Goal: Information Seeking & Learning: Check status

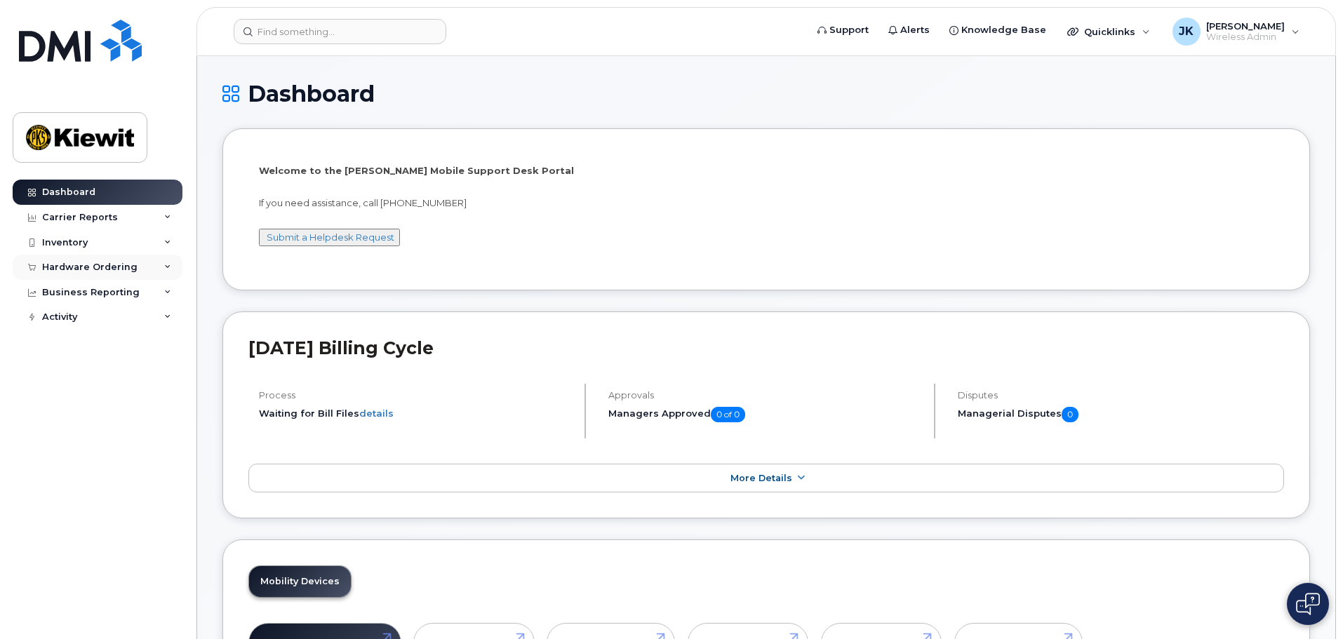
click at [113, 264] on div "Hardware Ordering" at bounding box center [89, 267] width 95 height 11
click at [115, 316] on link "Orders" at bounding box center [109, 320] width 145 height 27
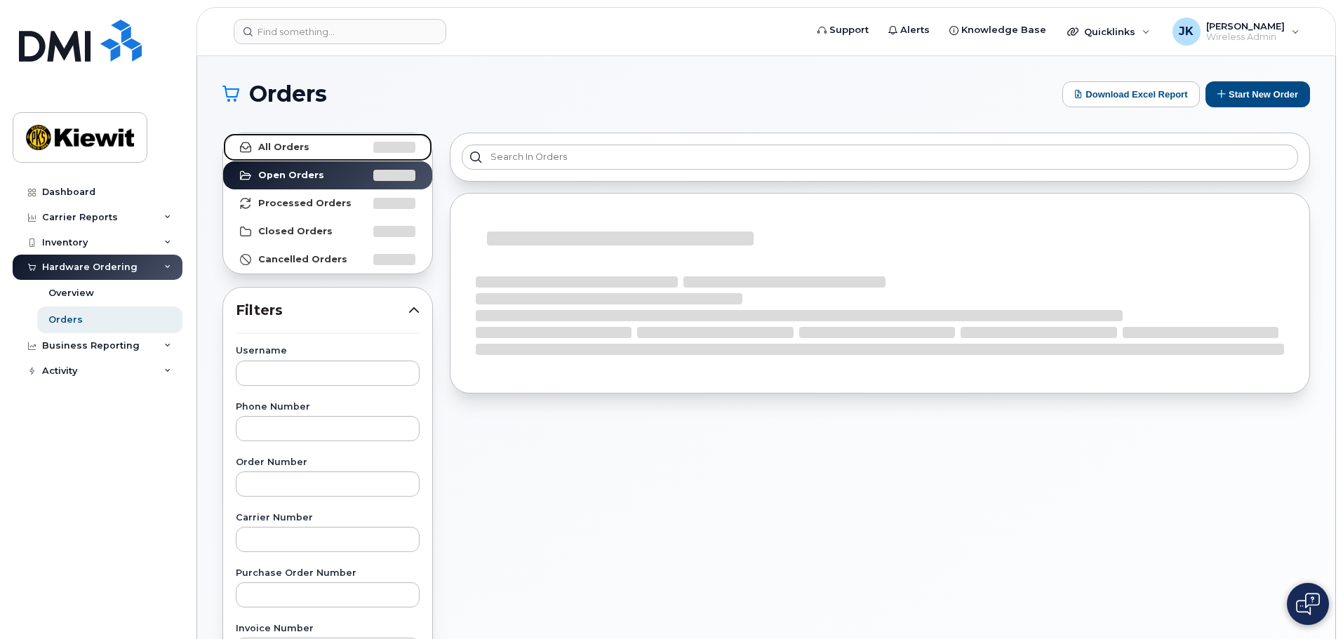
click at [288, 156] on link "All Orders" at bounding box center [327, 147] width 209 height 28
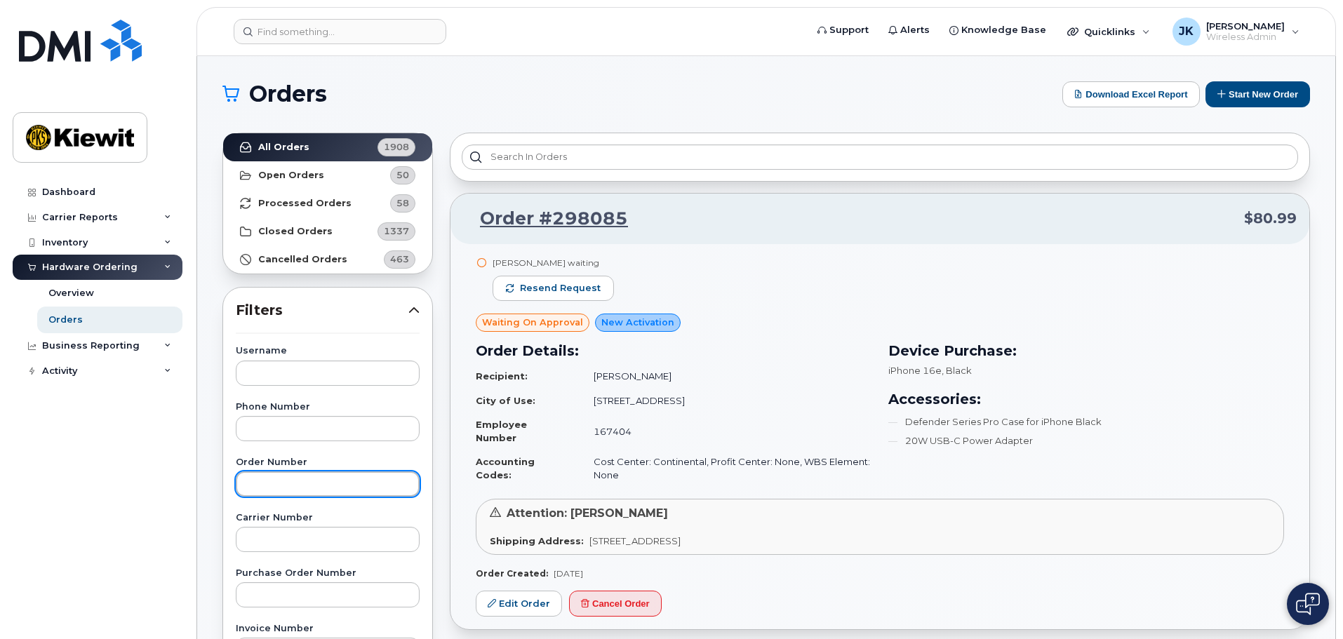
click at [357, 479] on input "text" at bounding box center [328, 484] width 184 height 25
paste input "297687"
type input "297687"
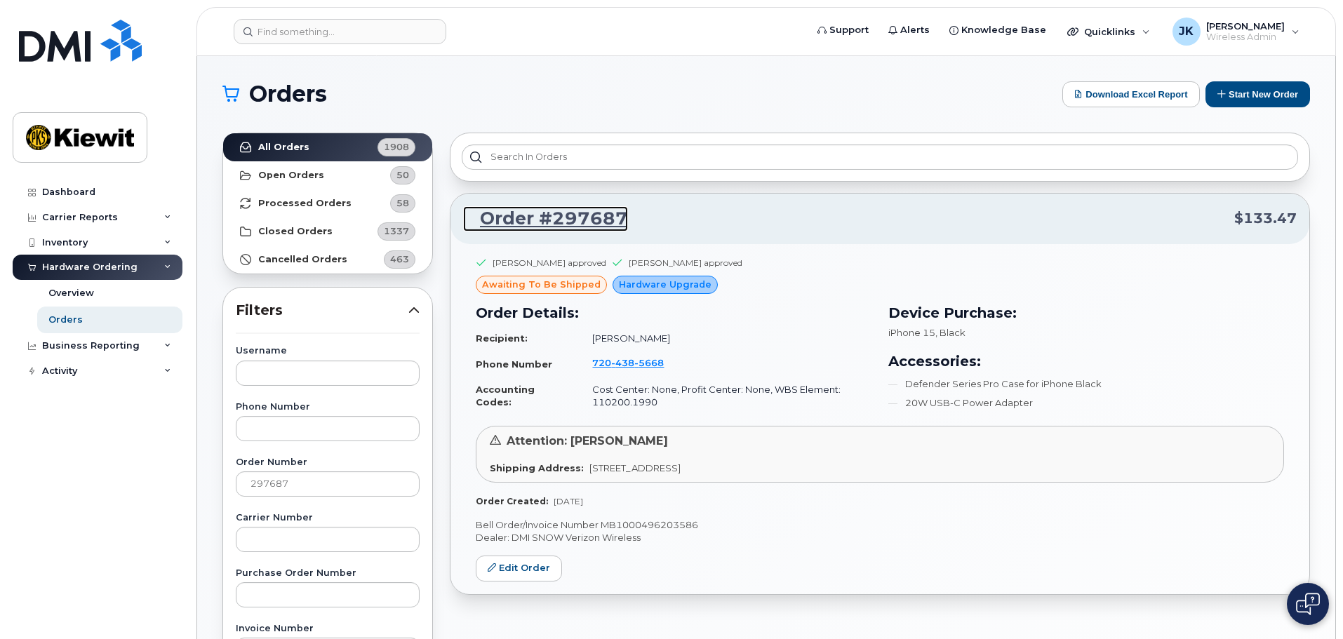
drag, startPoint x: 611, startPoint y: 217, endPoint x: 629, endPoint y: 236, distance: 26.3
click at [611, 216] on link "Order #297687" at bounding box center [545, 218] width 165 height 25
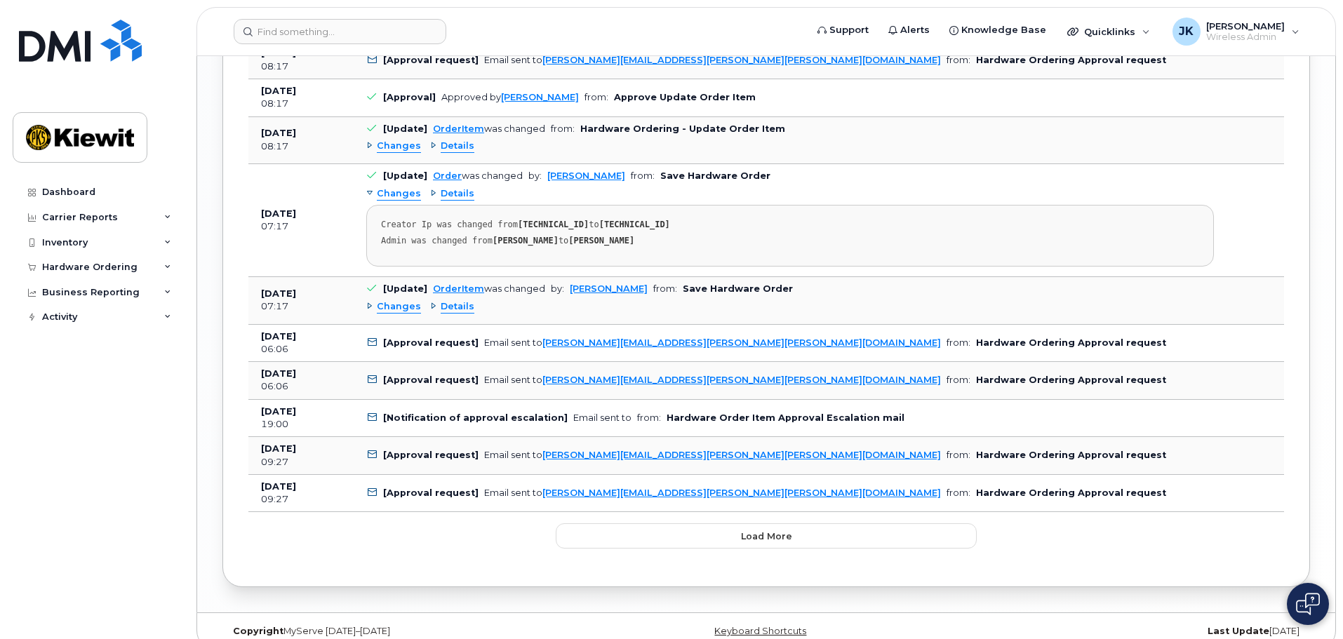
scroll to position [1590, 0]
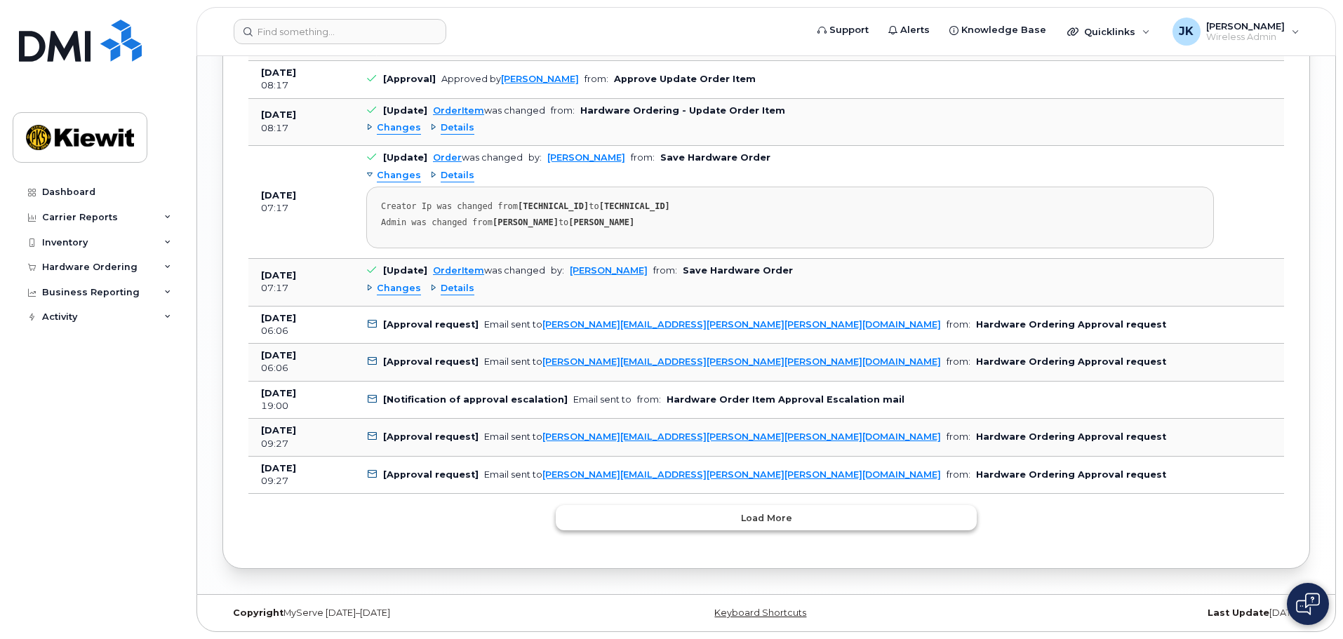
click at [733, 518] on button "Load more" at bounding box center [766, 517] width 421 height 25
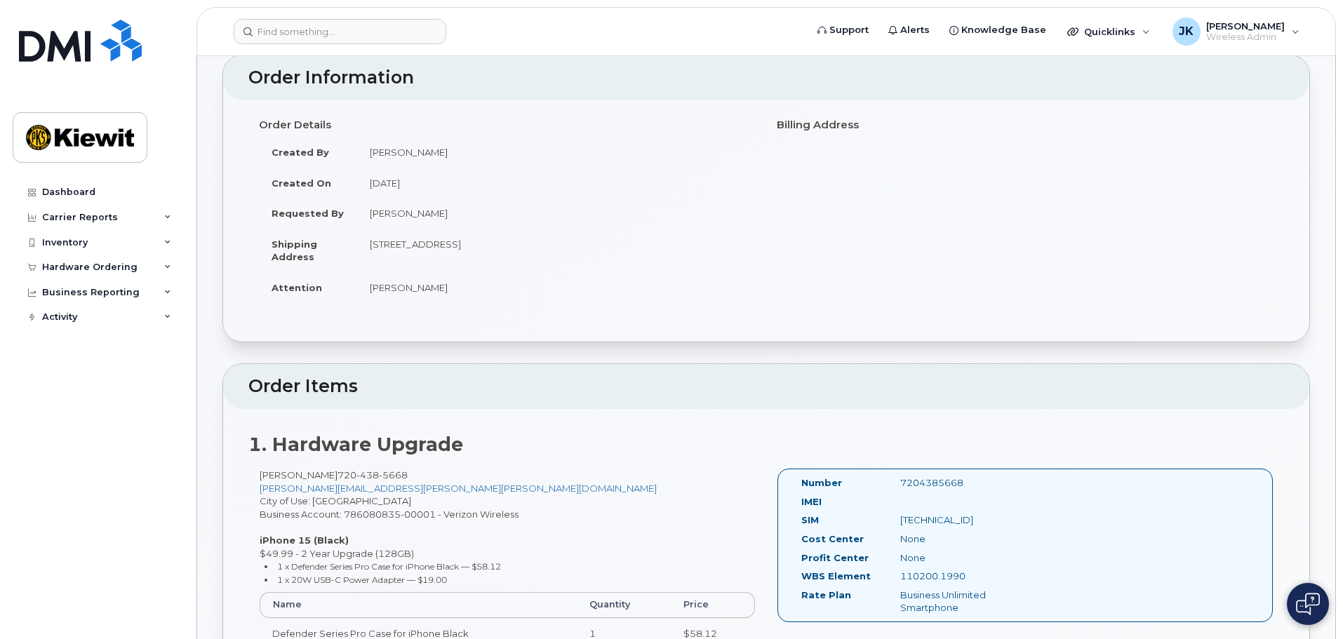
scroll to position [0, 0]
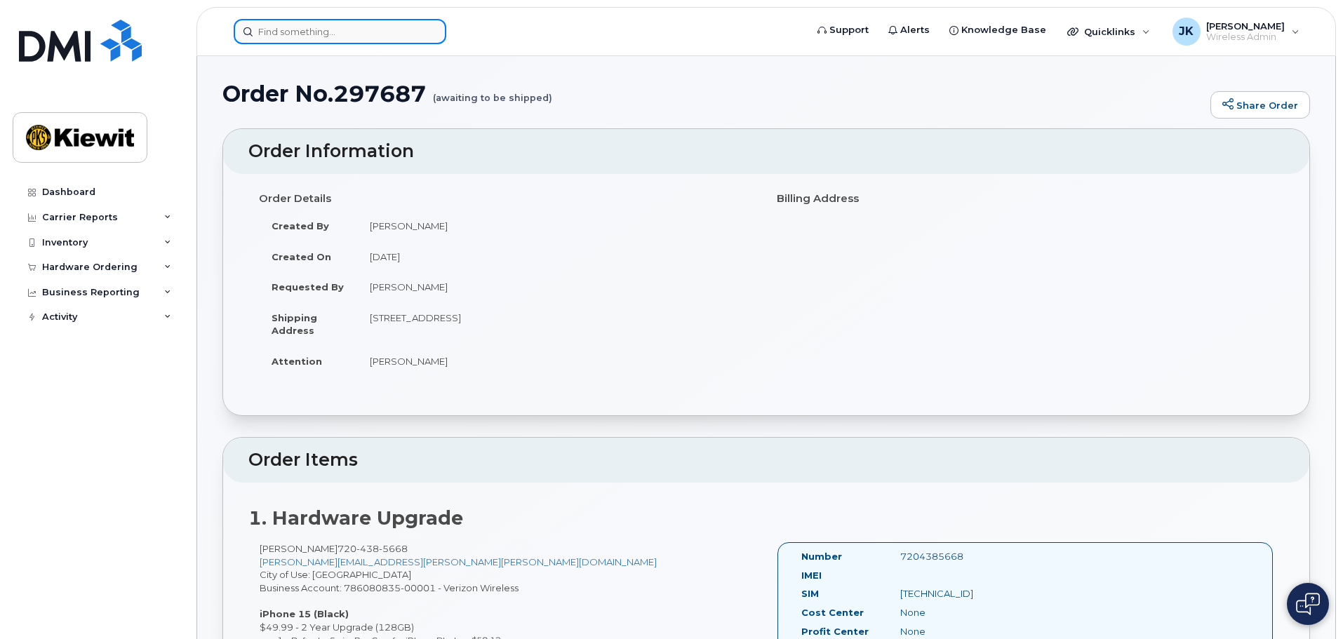
click at [316, 27] on input at bounding box center [340, 31] width 213 height 25
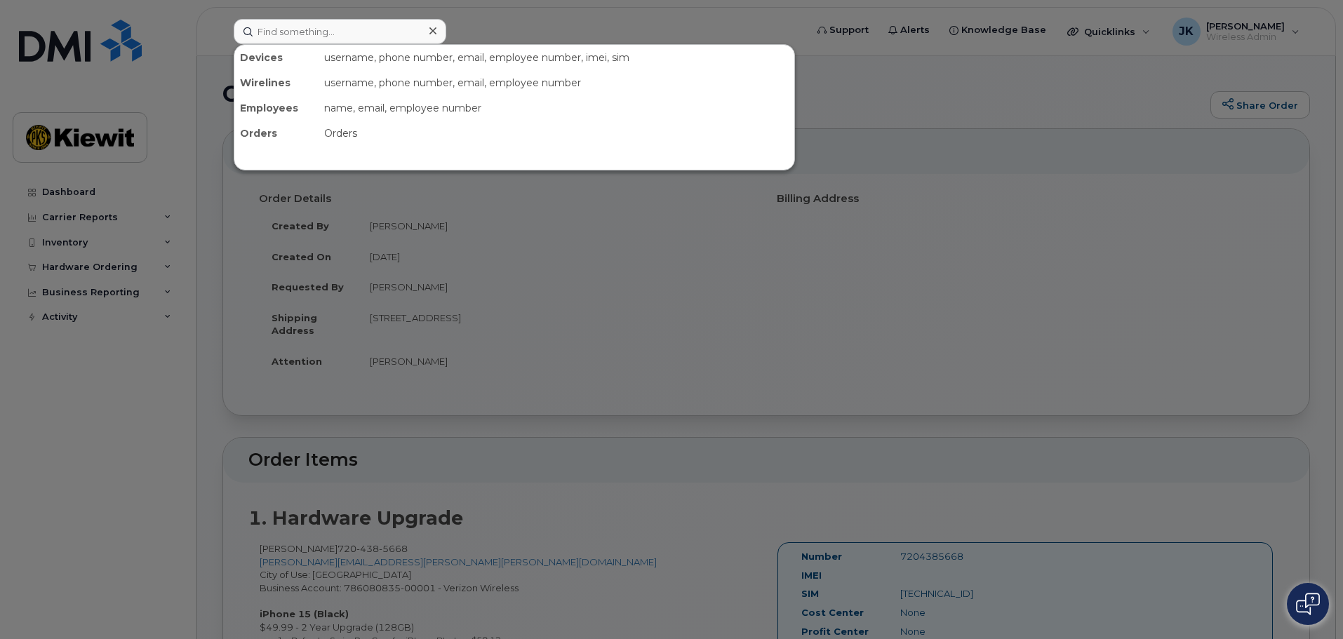
click at [102, 220] on div at bounding box center [671, 319] width 1343 height 639
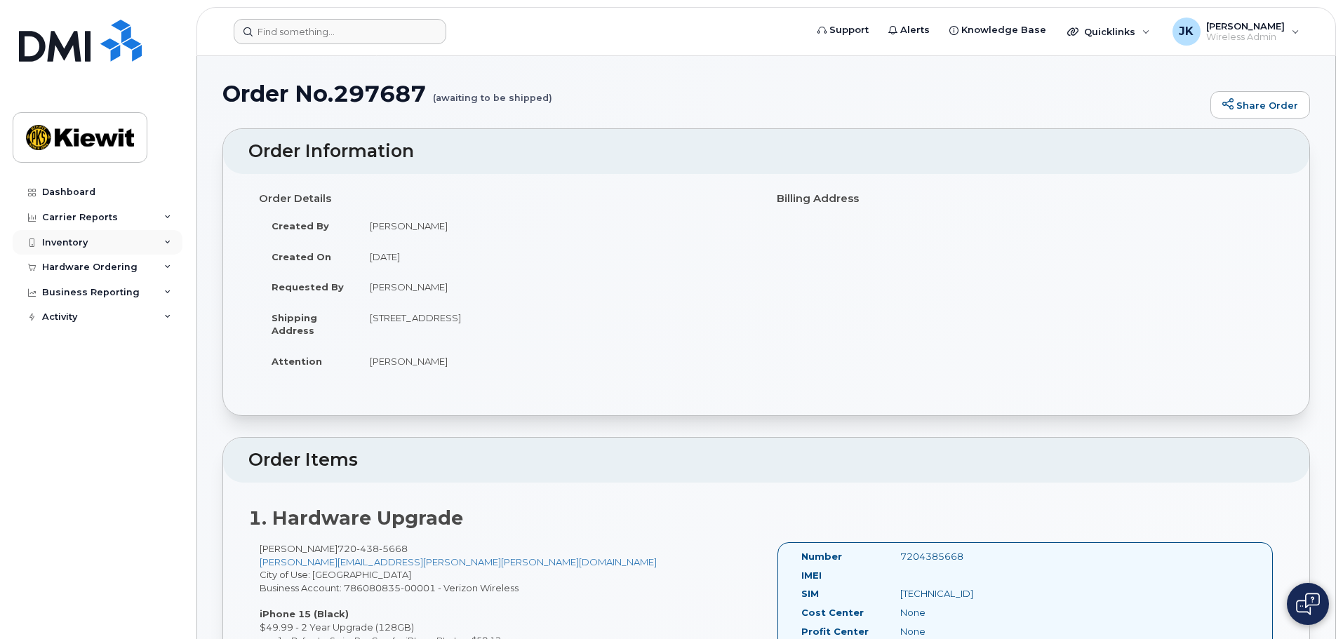
click at [168, 241] on icon at bounding box center [167, 242] width 7 height 7
click at [165, 292] on icon at bounding box center [167, 292] width 7 height 7
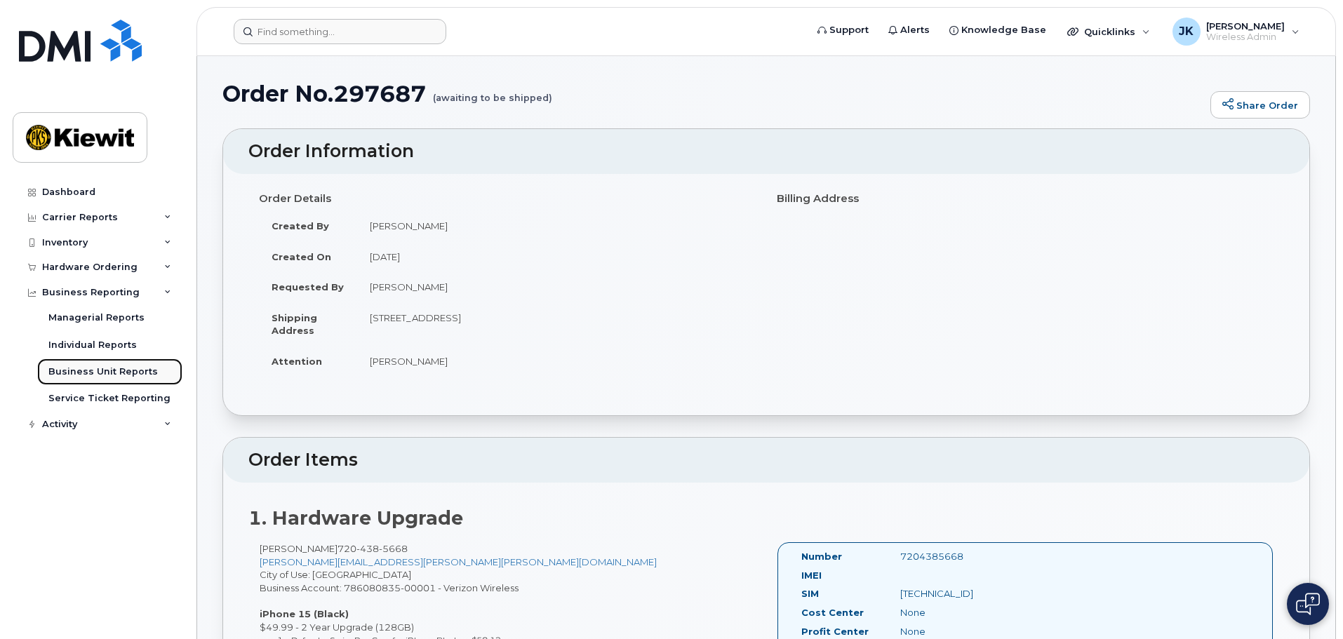
click at [116, 368] on div "Business Unit Reports" at bounding box center [102, 372] width 109 height 13
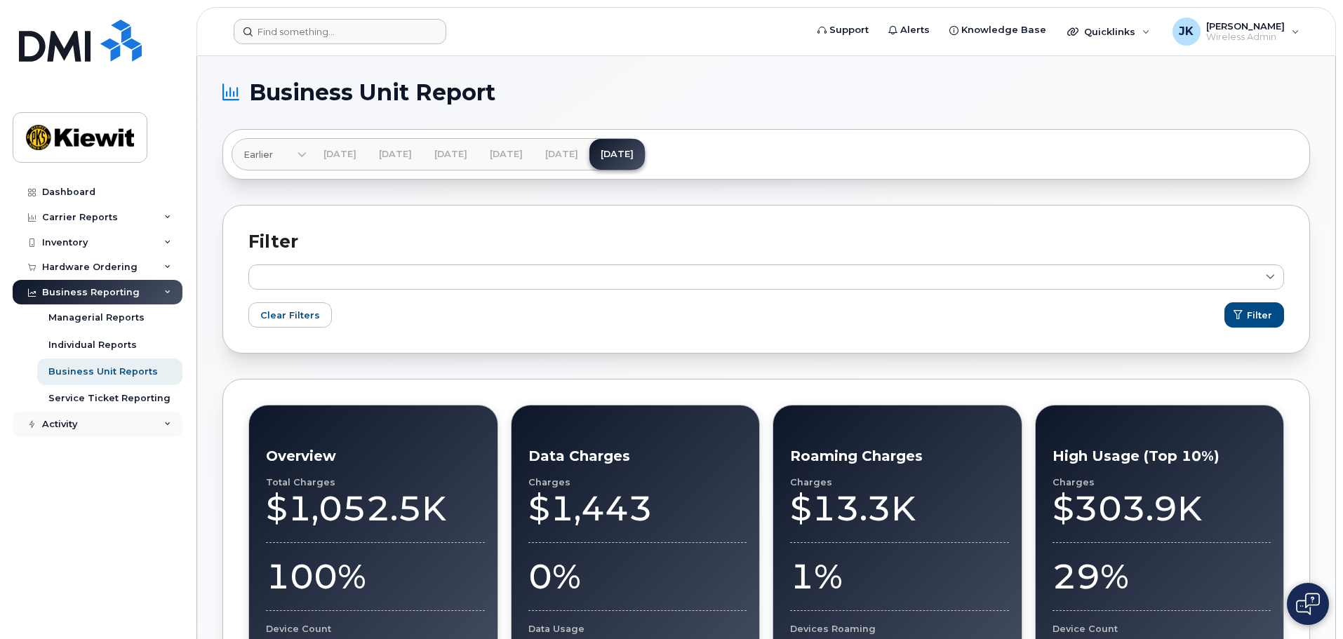
click at [165, 421] on icon at bounding box center [167, 424] width 7 height 7
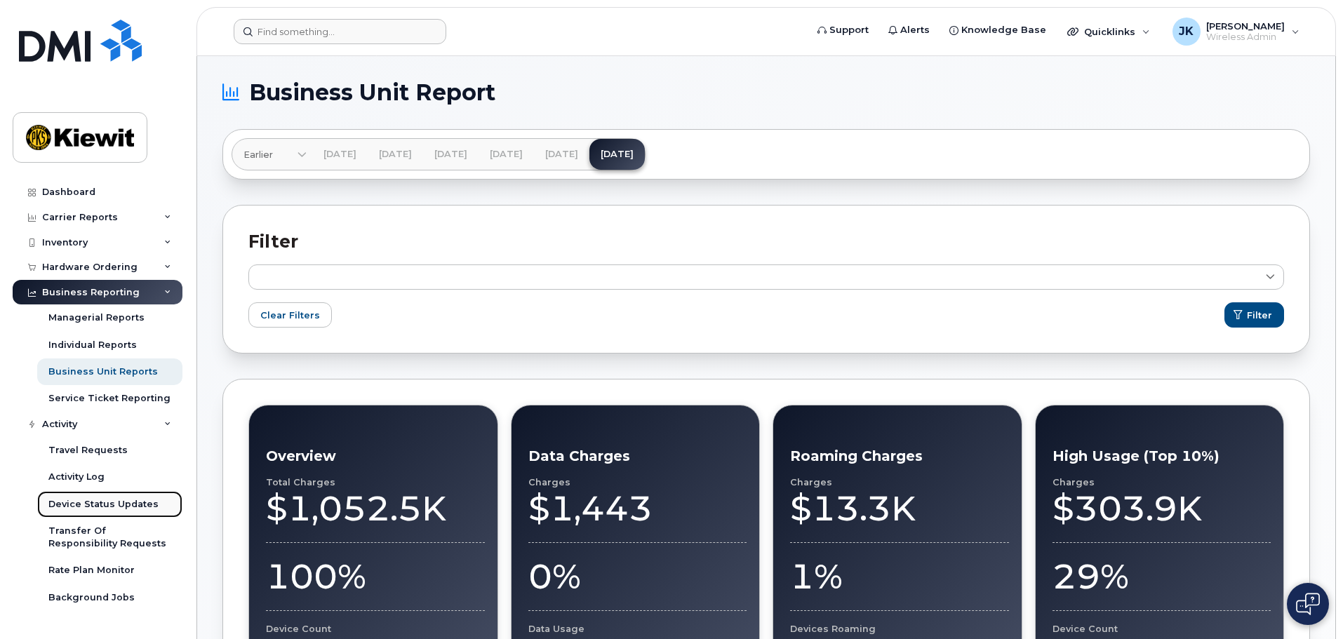
click at [142, 502] on div "Device Status Updates" at bounding box center [103, 504] width 110 height 13
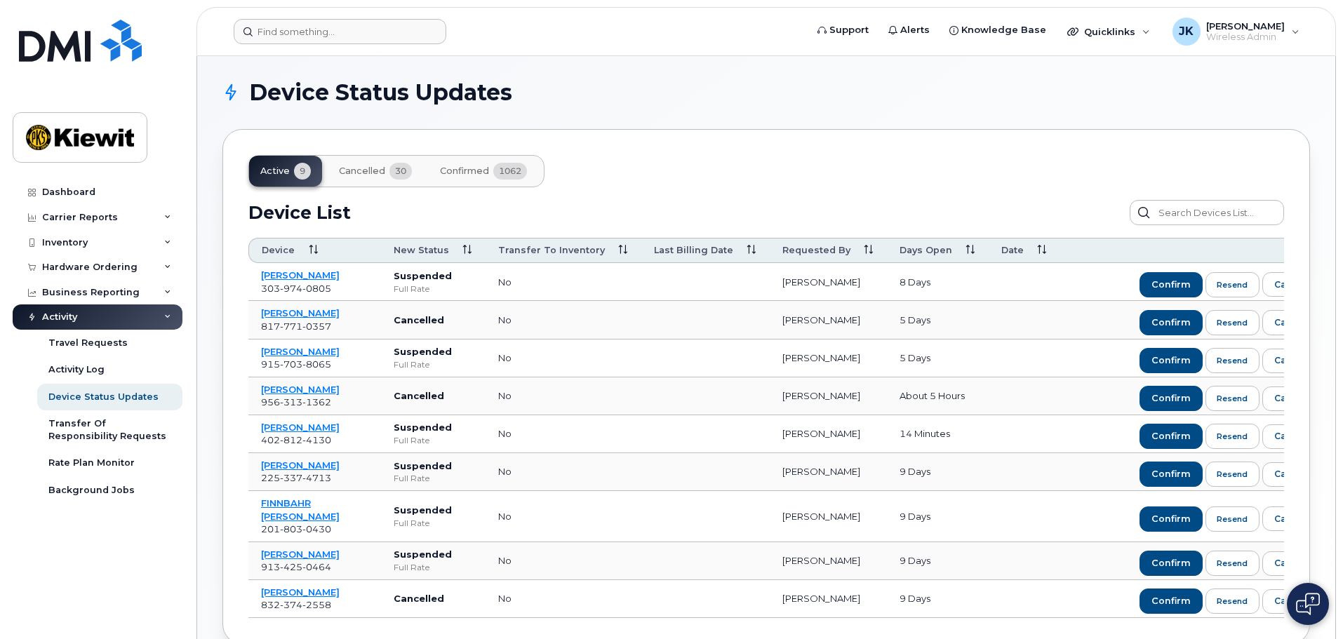
drag, startPoint x: 1129, startPoint y: 604, endPoint x: 1281, endPoint y: 611, distance: 151.7
click at [1281, 611] on div "Active 9 Cancelled 30 Confirmed 1062 Device List Confirm Request Resend Notific…" at bounding box center [766, 386] width 1088 height 515
click at [466, 253] on icon at bounding box center [466, 250] width 9 height 9
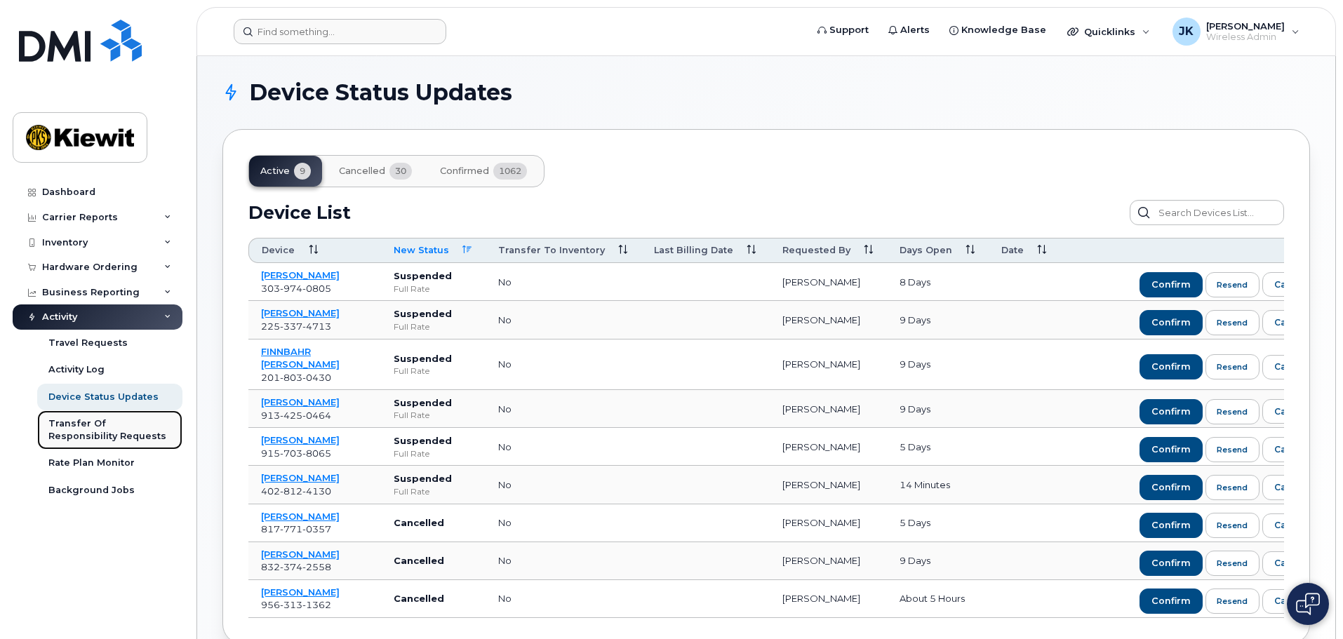
click at [120, 422] on div "Transfer Of Responsibility Requests" at bounding box center [109, 431] width 123 height 26
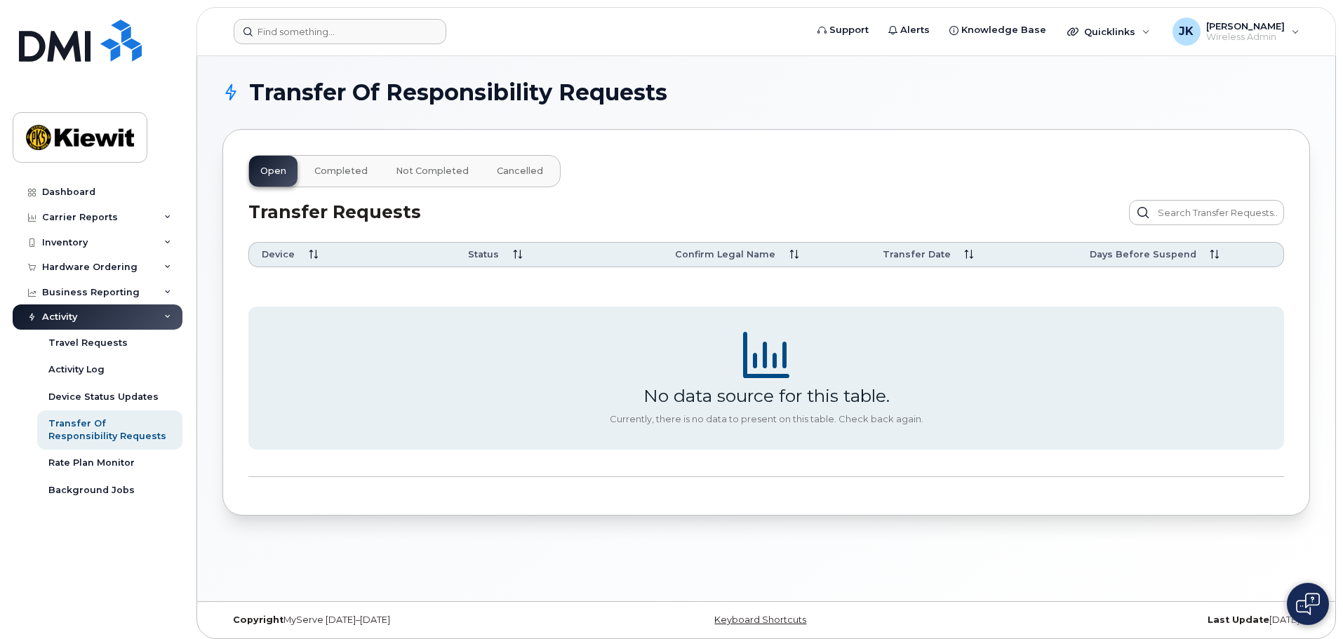
click at [149, 321] on div "Activity" at bounding box center [98, 317] width 170 height 25
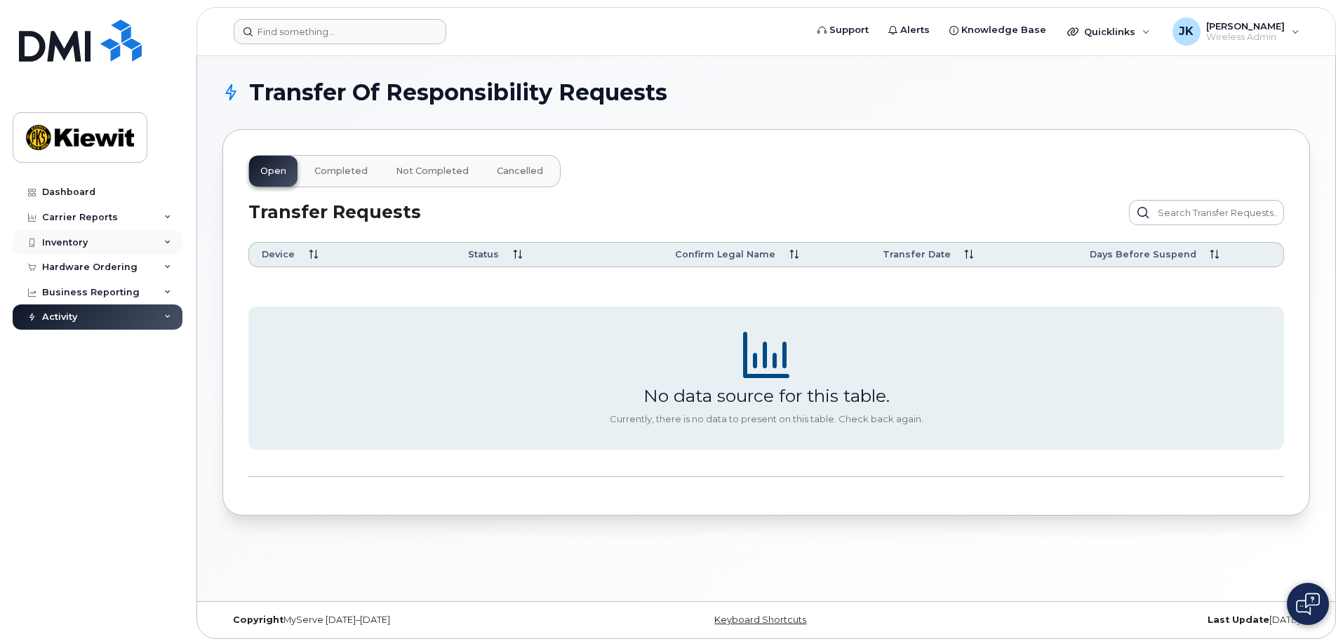
click at [171, 244] on icon at bounding box center [167, 242] width 7 height 7
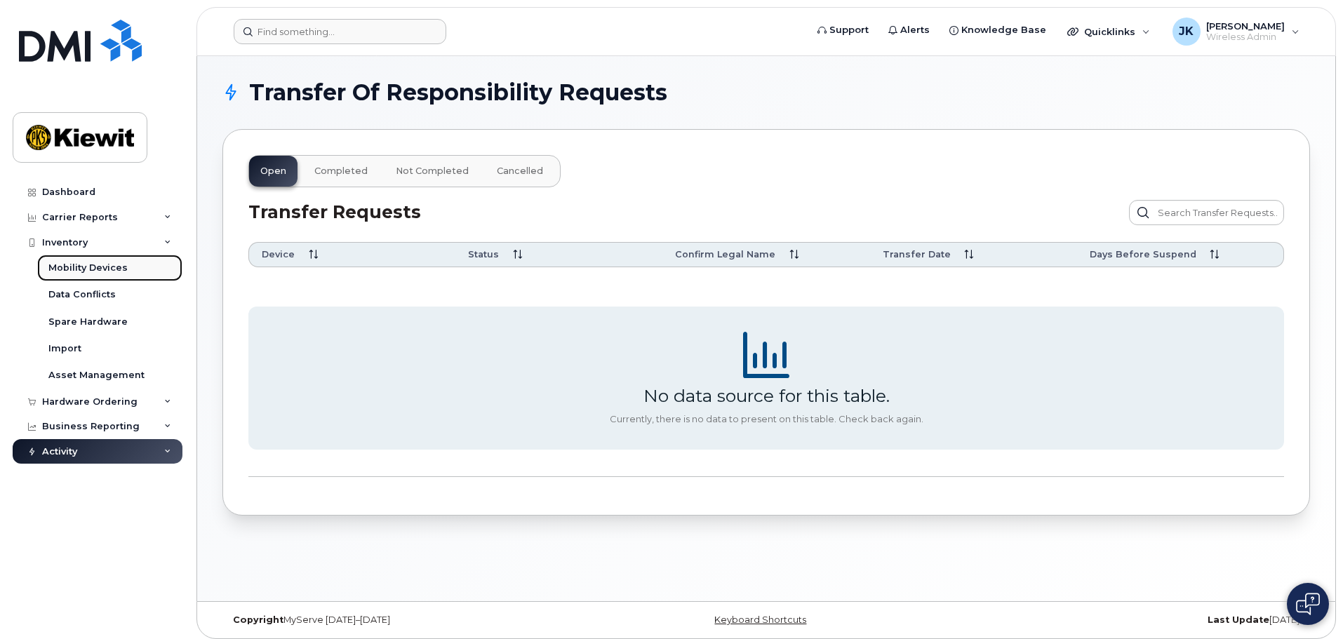
click at [101, 265] on div "Mobility Devices" at bounding box center [87, 268] width 79 height 13
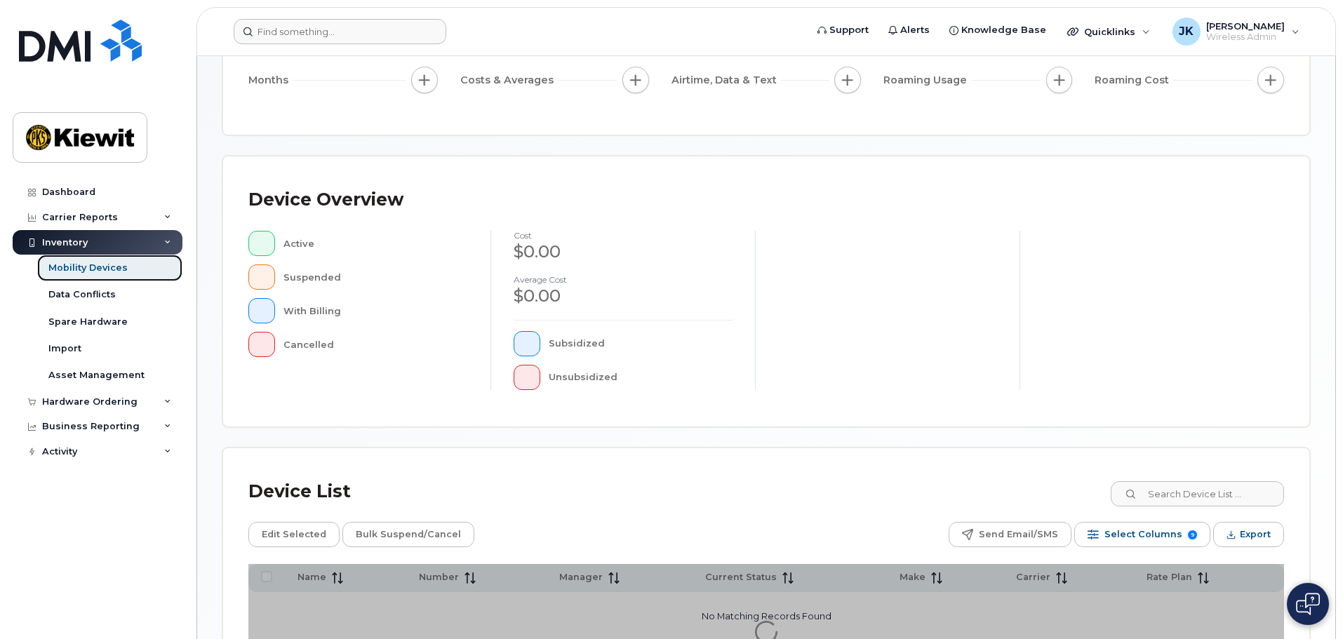
scroll to position [326, 0]
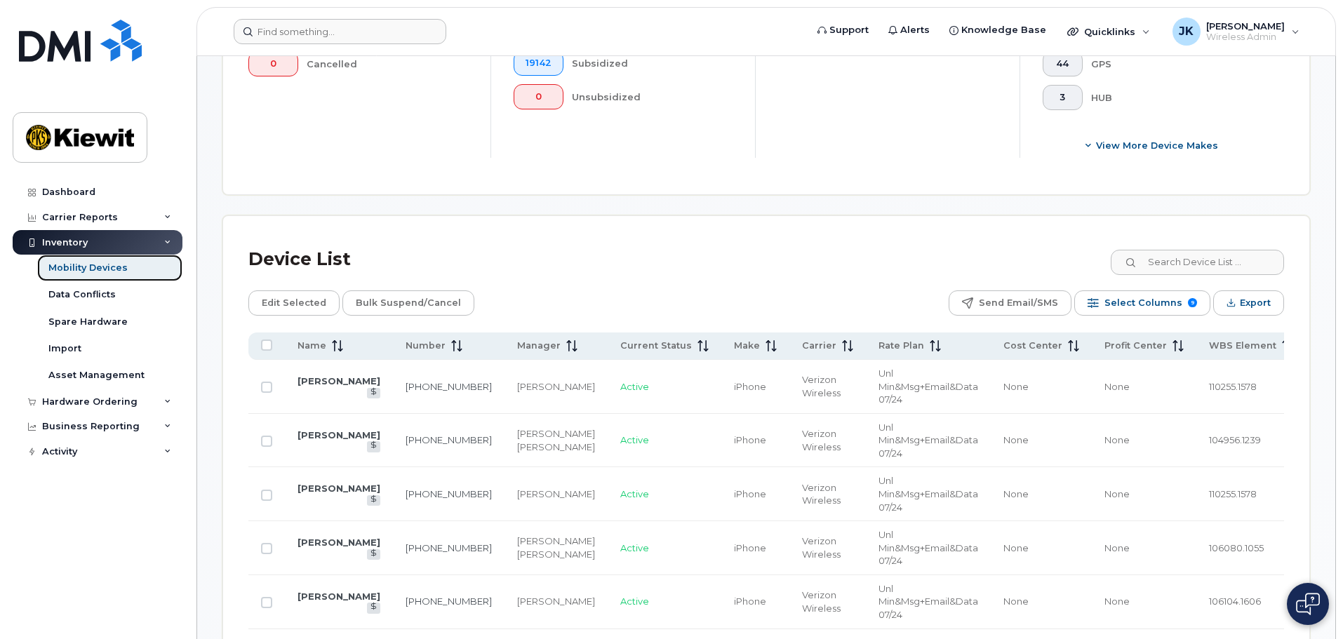
scroll to position [536, 0]
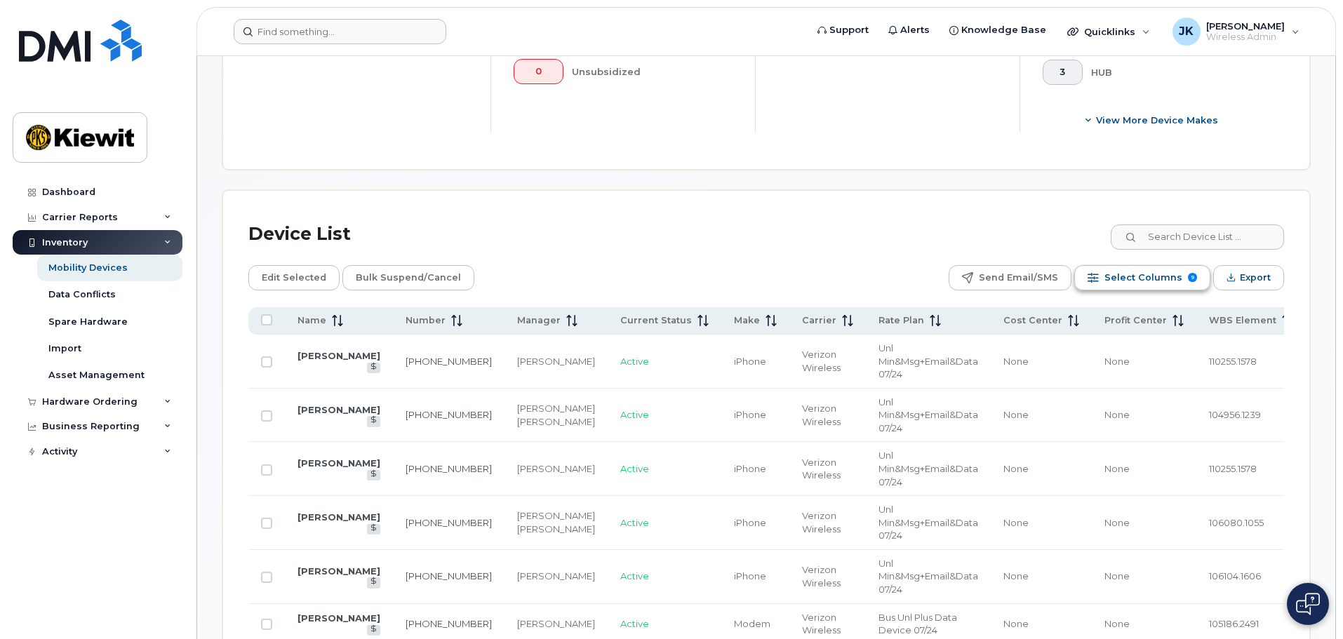
click at [1149, 272] on span "Select Columns" at bounding box center [1144, 277] width 78 height 21
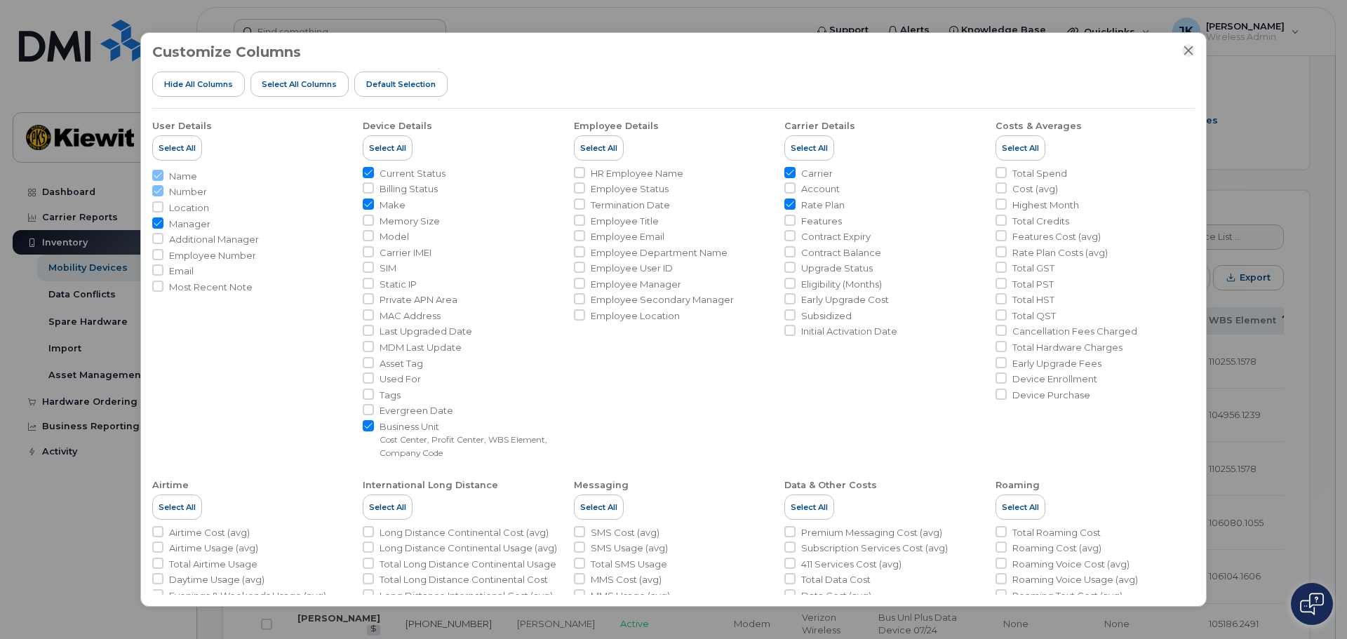
click at [1188, 51] on icon "Close" at bounding box center [1189, 50] width 9 height 9
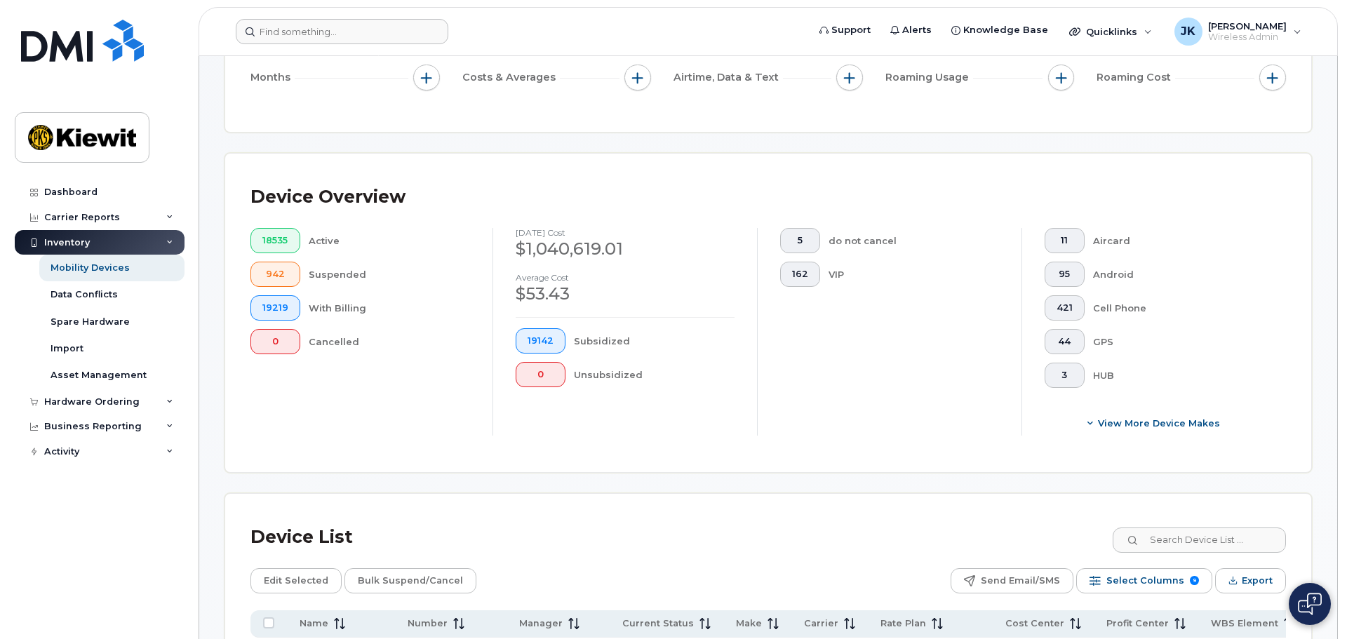
scroll to position [466, 0]
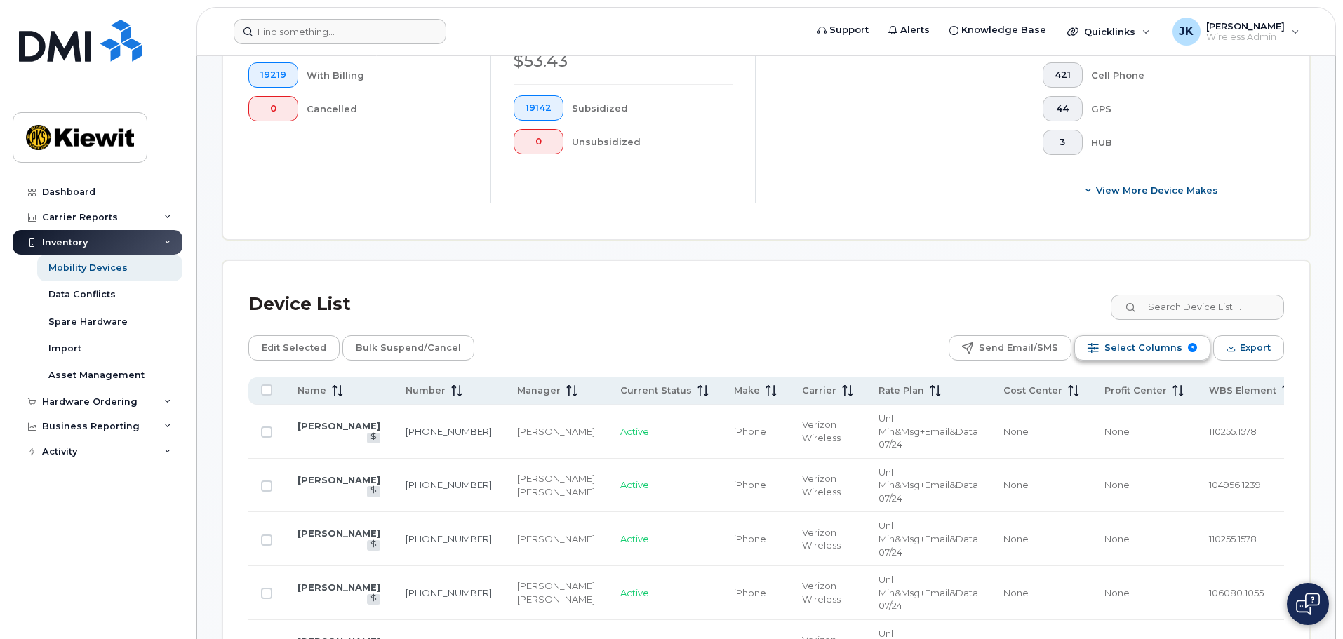
click at [1150, 338] on span "Select Columns" at bounding box center [1144, 348] width 78 height 21
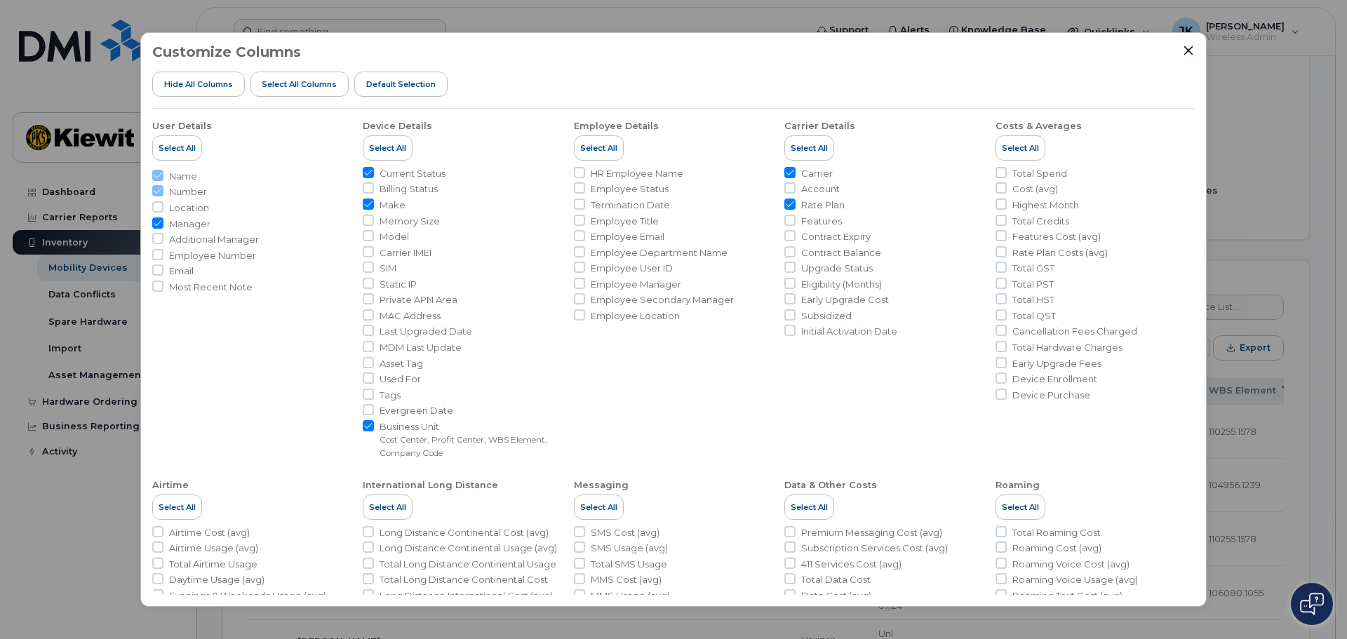
click at [158, 223] on input "Manager" at bounding box center [157, 223] width 11 height 11
checkbox input "false"
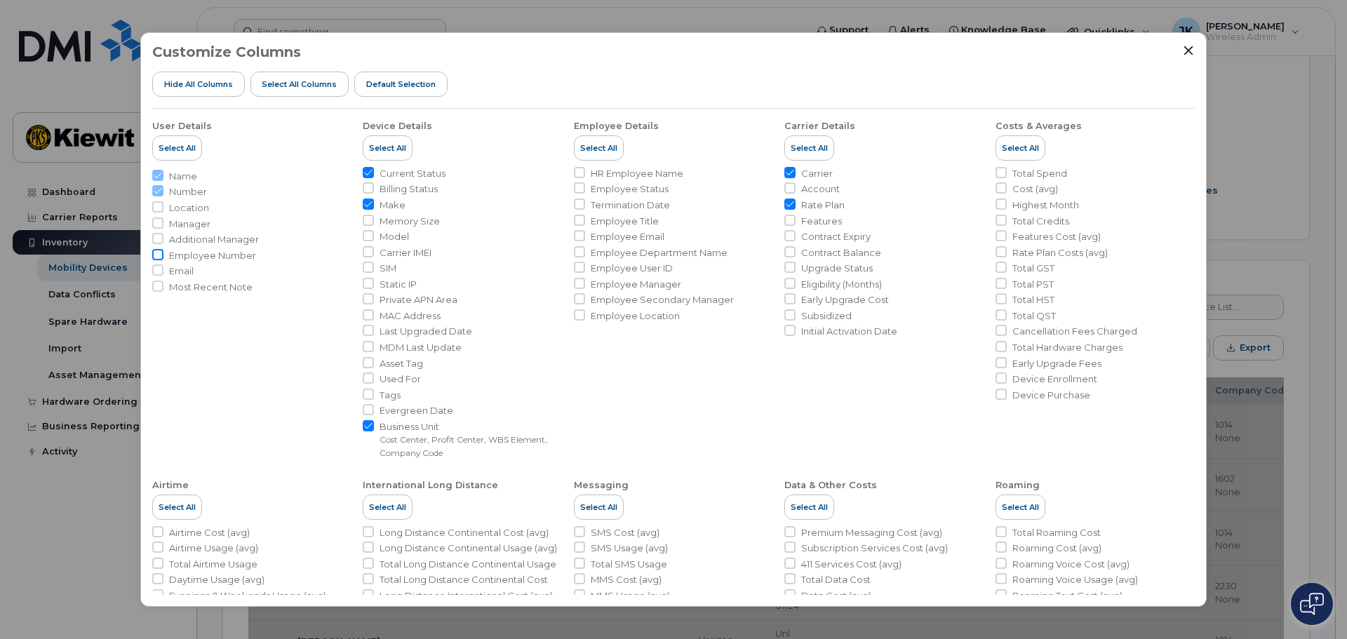
click at [160, 254] on input "Employee Number" at bounding box center [157, 254] width 11 height 11
checkbox input "true"
click at [158, 269] on input "Email" at bounding box center [157, 270] width 11 height 11
checkbox input "true"
click at [395, 239] on span "Model" at bounding box center [394, 236] width 29 height 13
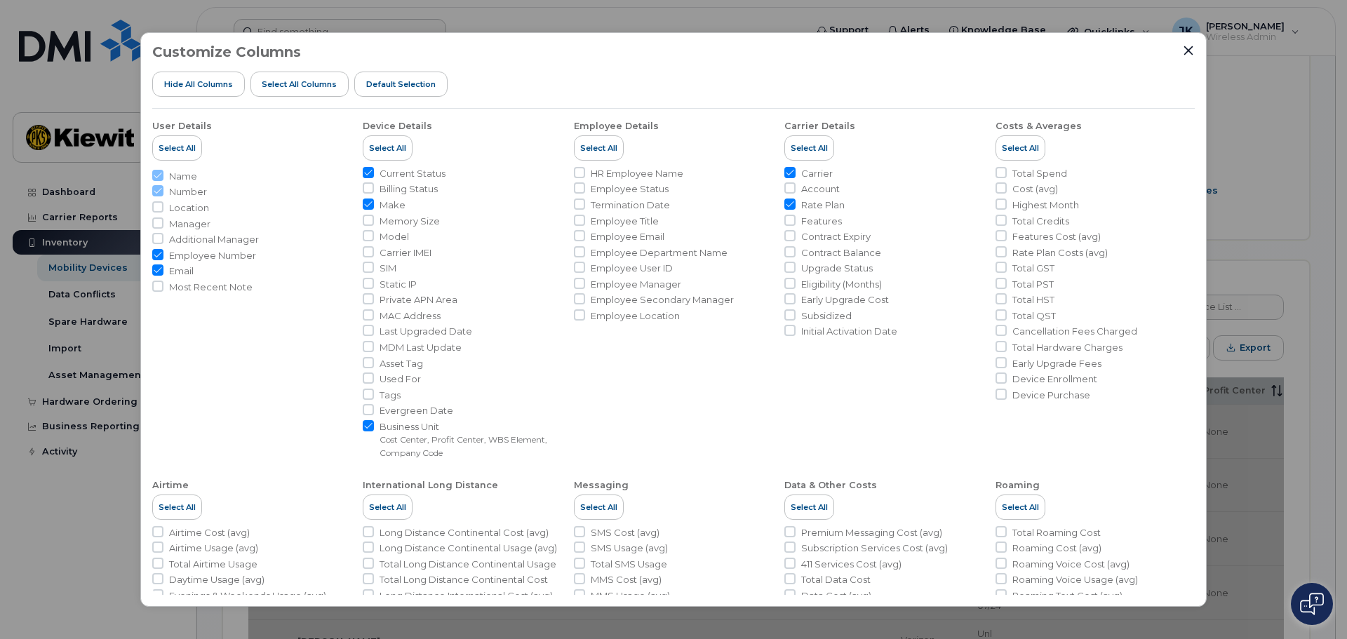
click at [374, 239] on input "Model" at bounding box center [368, 235] width 11 height 11
checkbox input "true"
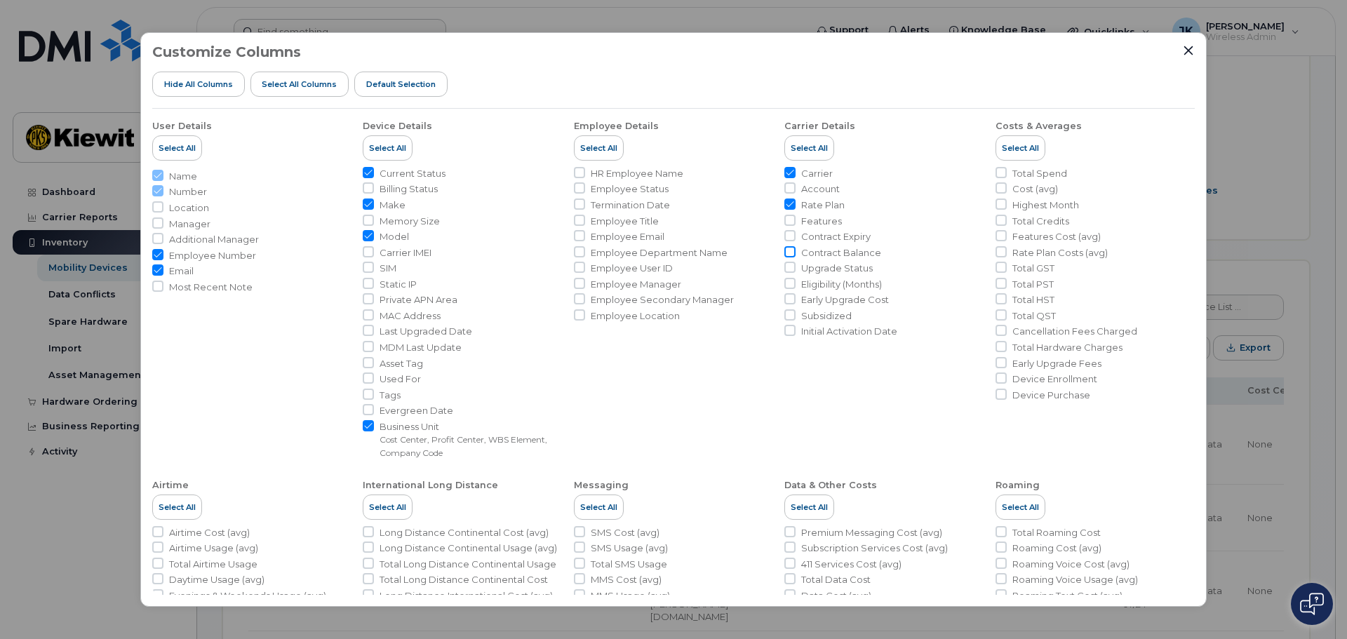
click at [785, 251] on input "Contract Balance" at bounding box center [790, 251] width 11 height 11
checkbox input "true"
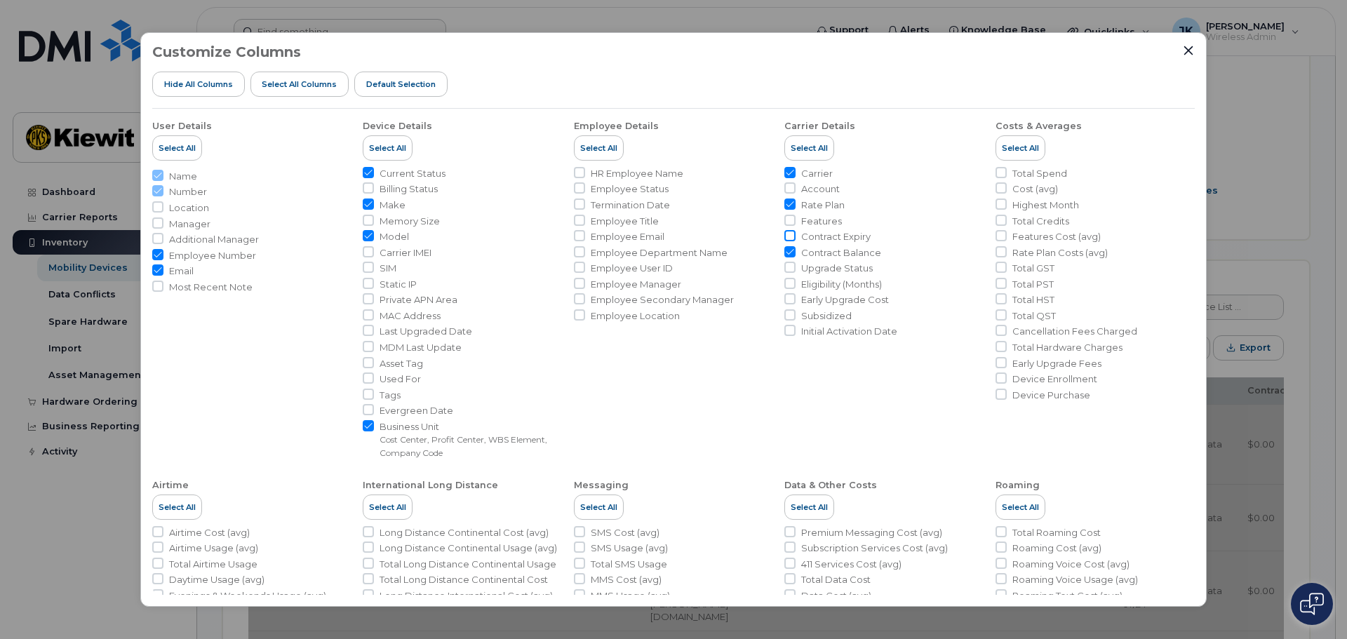
click at [787, 236] on input "Contract Expiry" at bounding box center [790, 235] width 11 height 11
checkbox input "true"
click at [789, 298] on input "Early Upgrade Cost" at bounding box center [790, 298] width 11 height 11
checkbox input "true"
click at [788, 266] on input "Upgrade Status" at bounding box center [790, 267] width 11 height 11
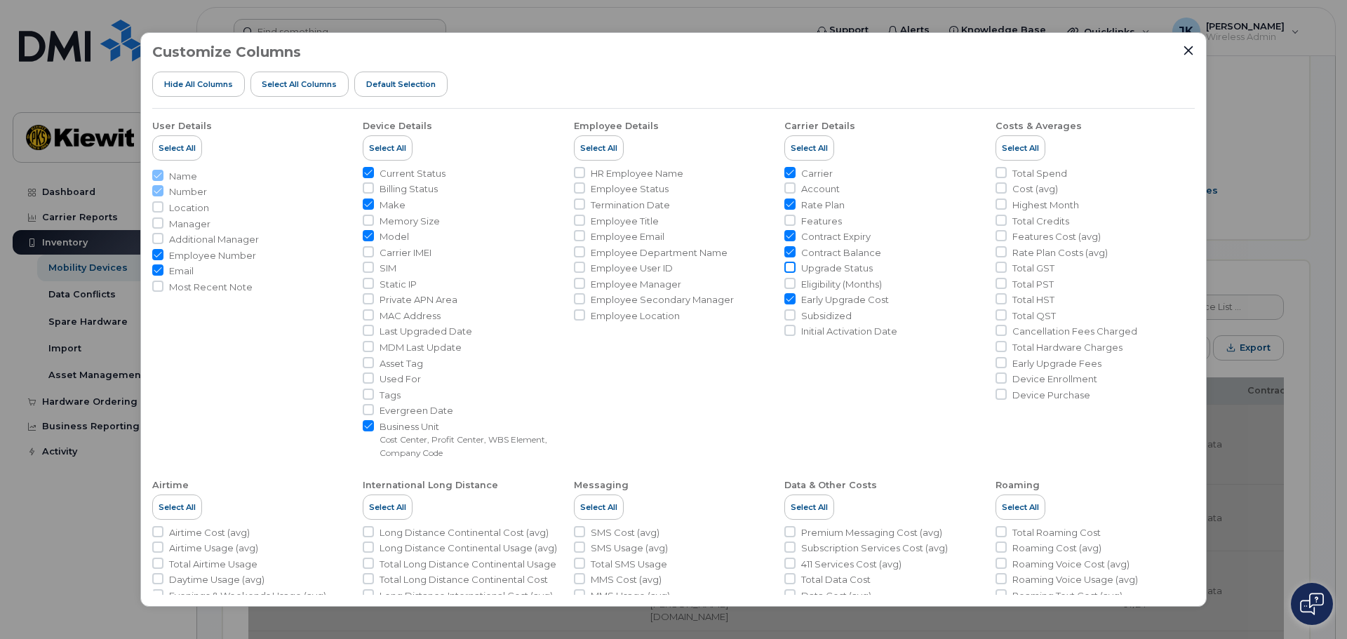
checkbox input "true"
click at [787, 284] on input "Eligibility (Months)" at bounding box center [790, 283] width 11 height 11
checkbox input "true"
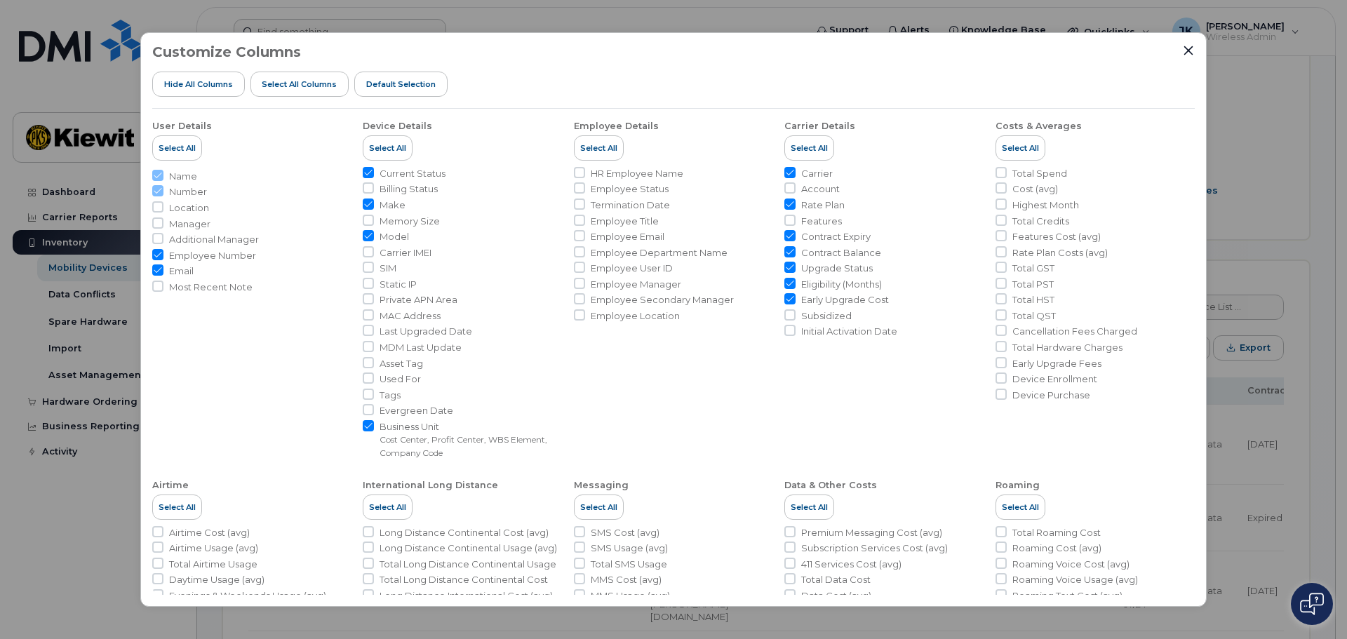
click at [156, 253] on input "Employee Number" at bounding box center [157, 254] width 11 height 11
checkbox input "false"
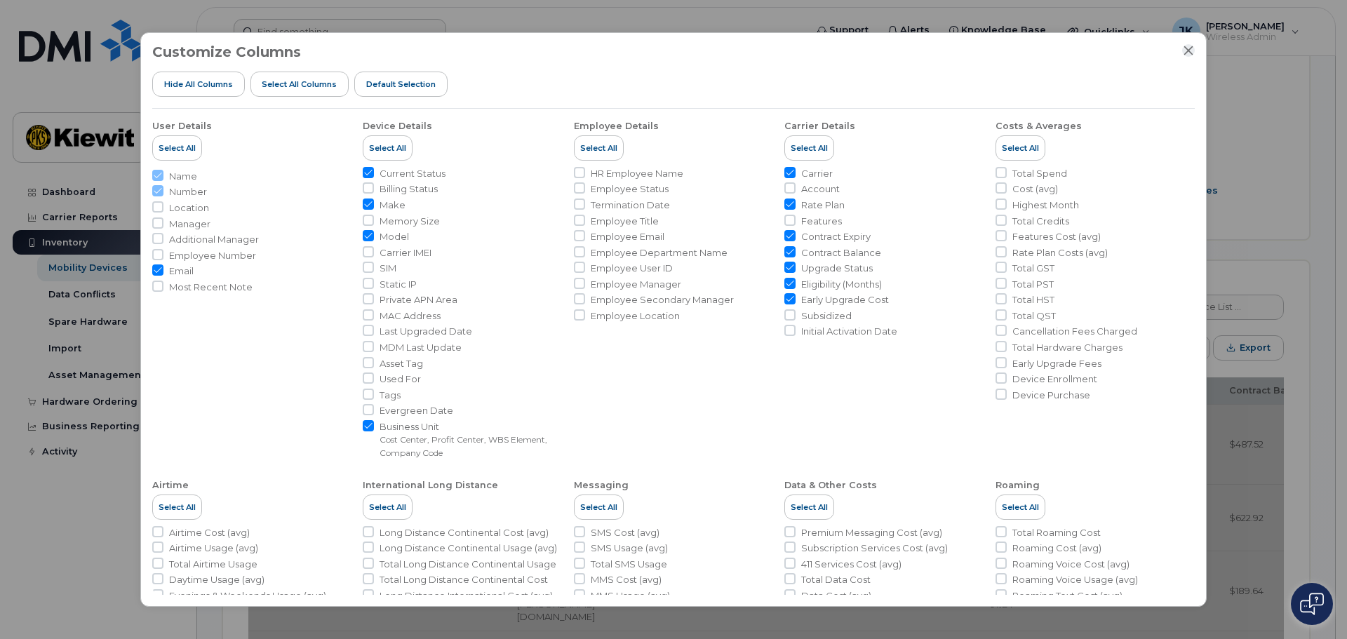
click at [1192, 53] on icon "Close" at bounding box center [1189, 50] width 9 height 9
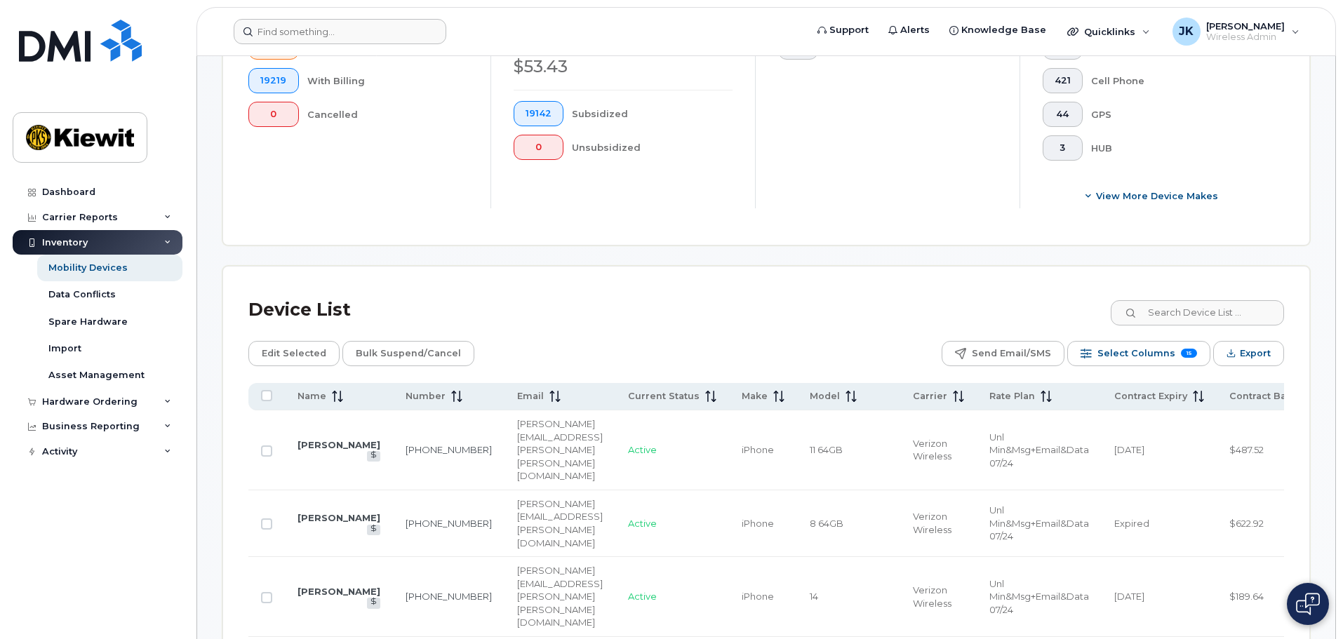
scroll to position [396, 0]
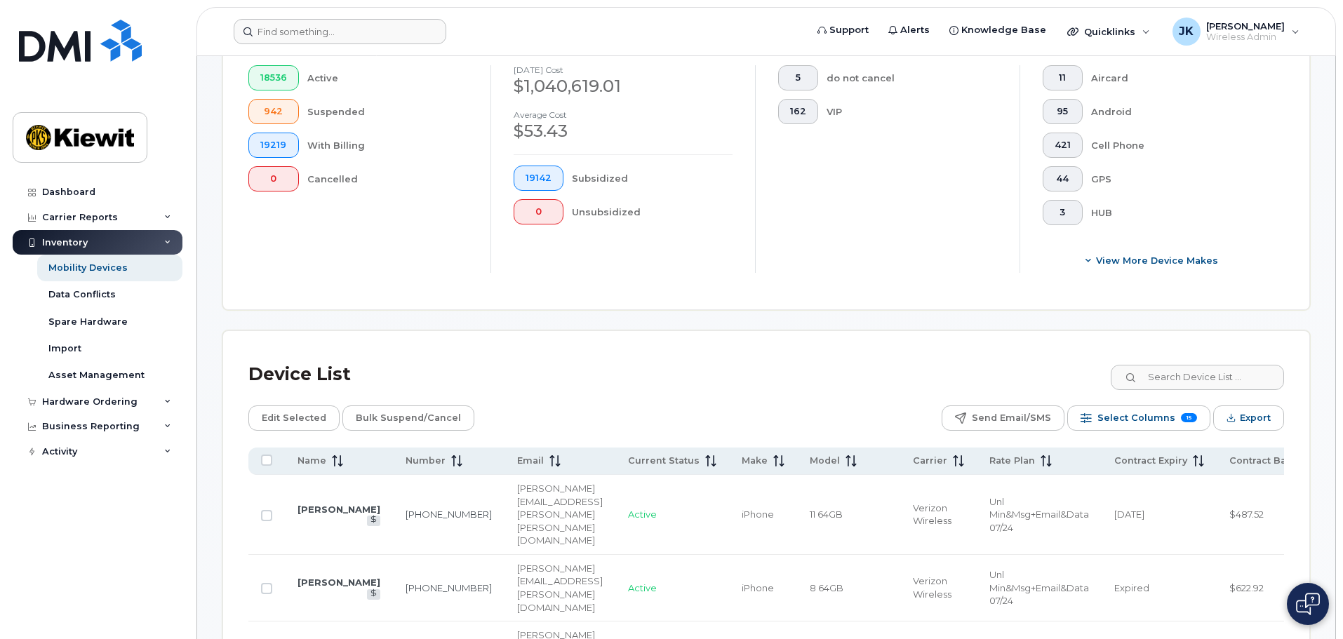
click at [632, 406] on div "Edit Selected Bulk Suspend/Cancel Send Email/SMS Select Columns 15 Filter Refre…" at bounding box center [766, 418] width 1036 height 25
click at [1217, 500] on td "Jan 2027" at bounding box center [1159, 515] width 115 height 80
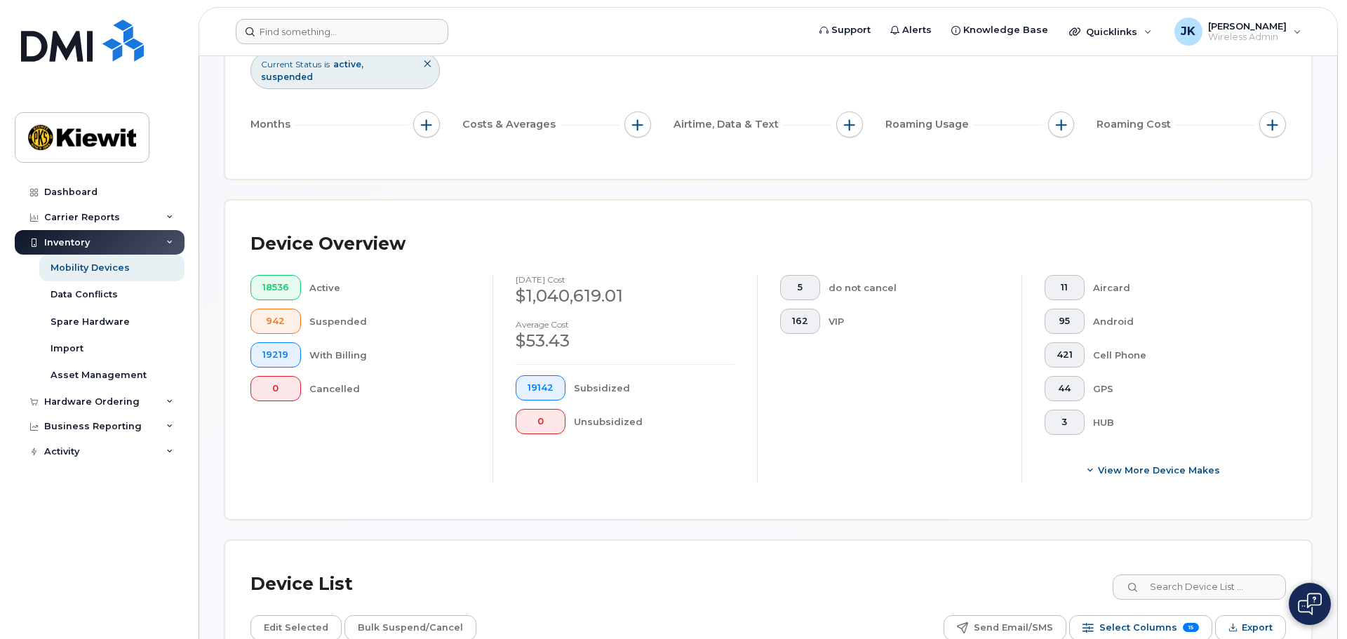
scroll to position [632, 0]
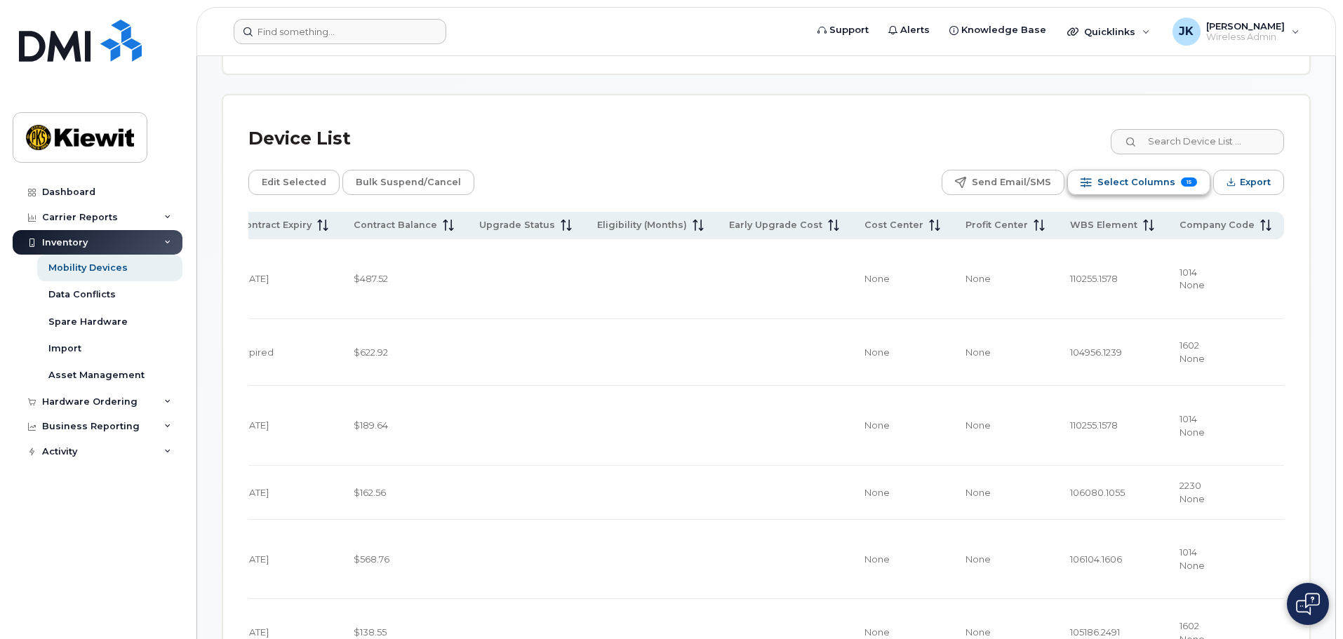
click at [1138, 172] on span "Select Columns" at bounding box center [1137, 182] width 78 height 21
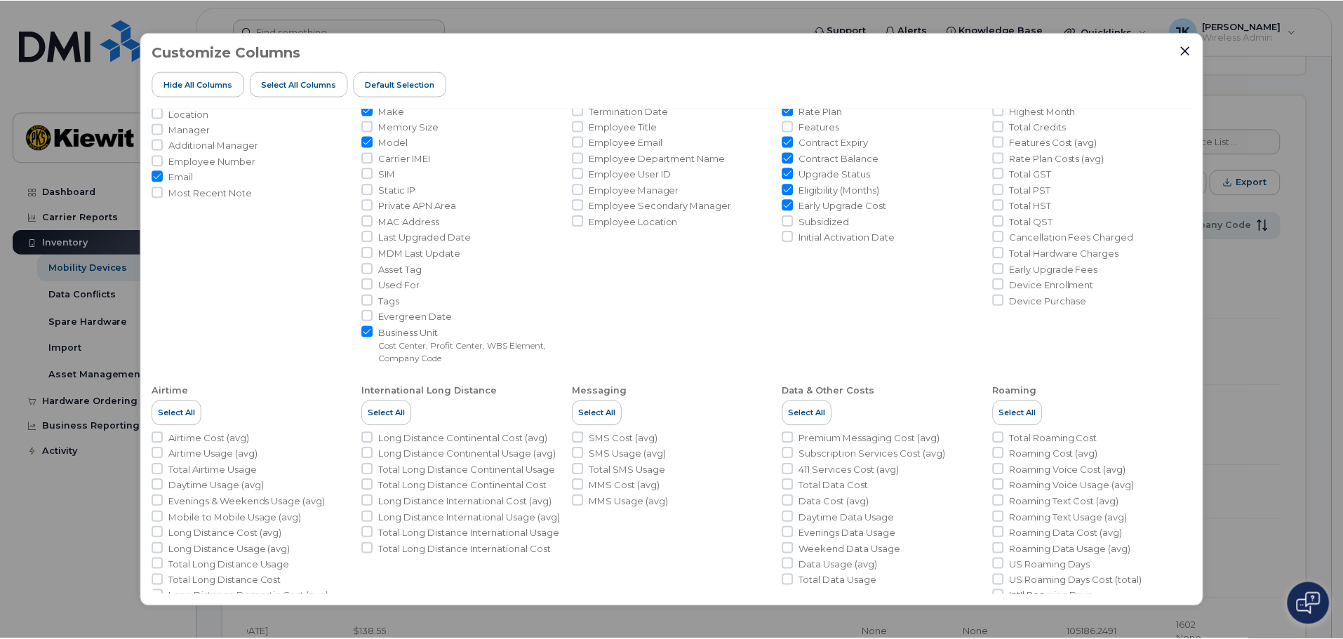
scroll to position [167, 0]
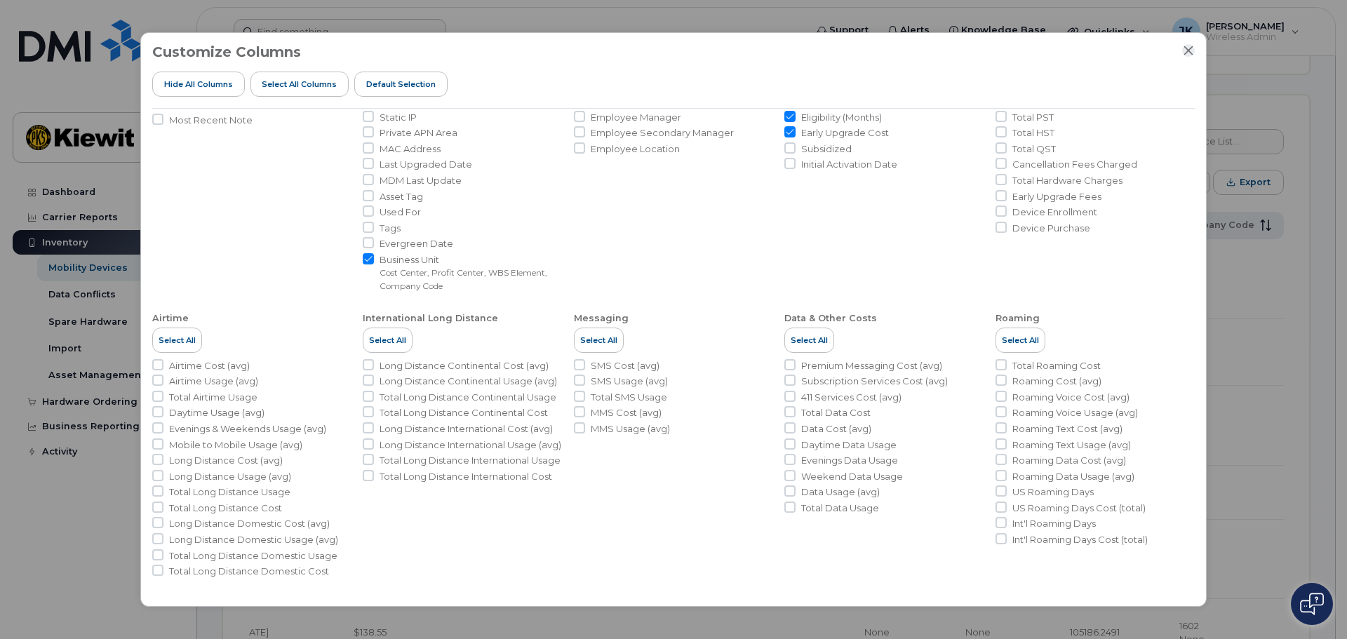
click at [1190, 51] on icon "Close" at bounding box center [1189, 50] width 9 height 9
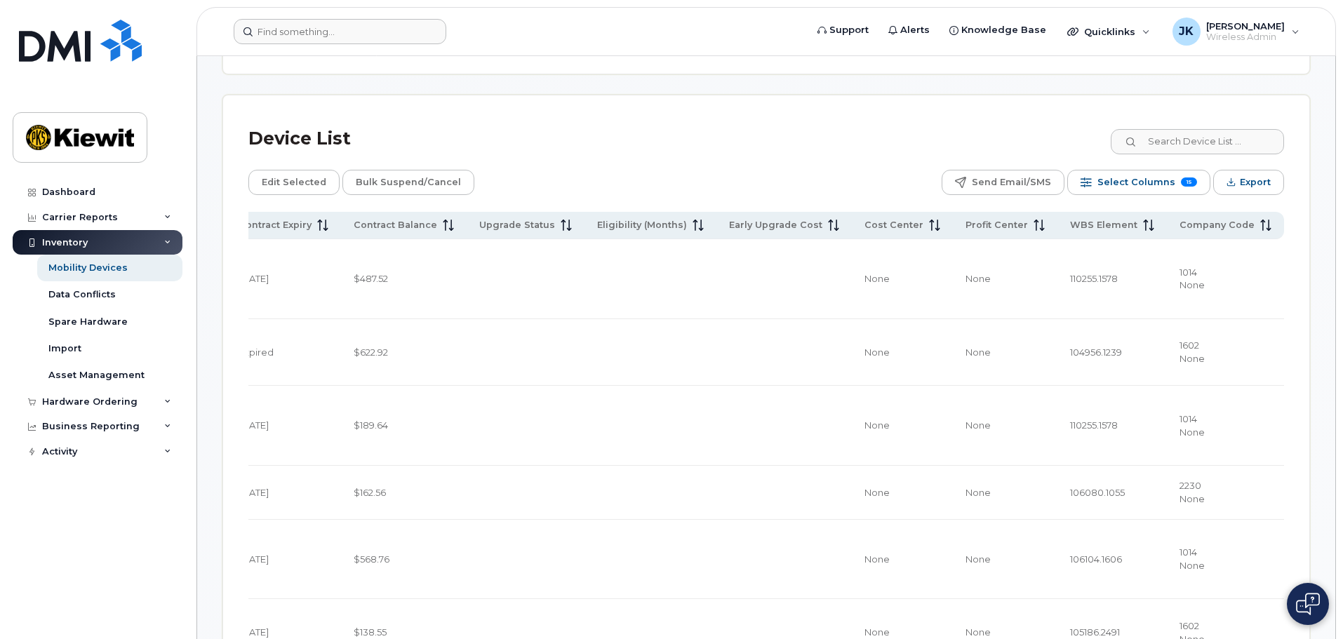
scroll to position [0, 931]
click at [696, 220] on icon at bounding box center [695, 225] width 1 height 11
click at [703, 220] on icon at bounding box center [698, 225] width 11 height 11
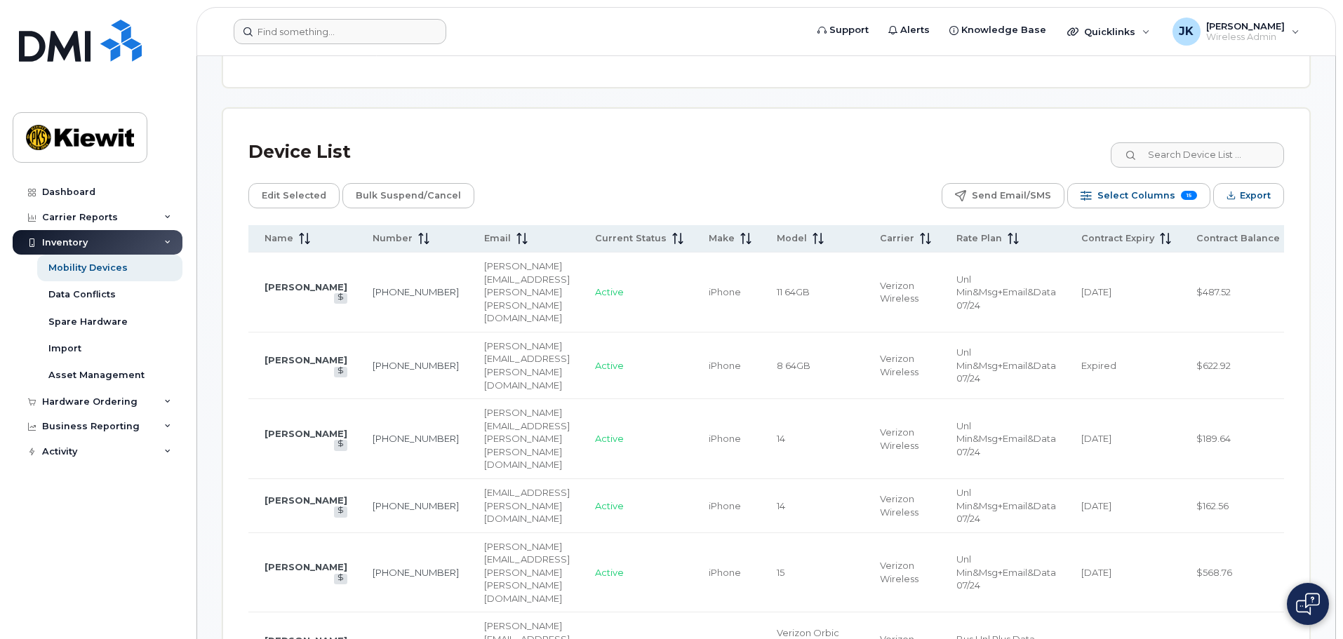
scroll to position [632, 0]
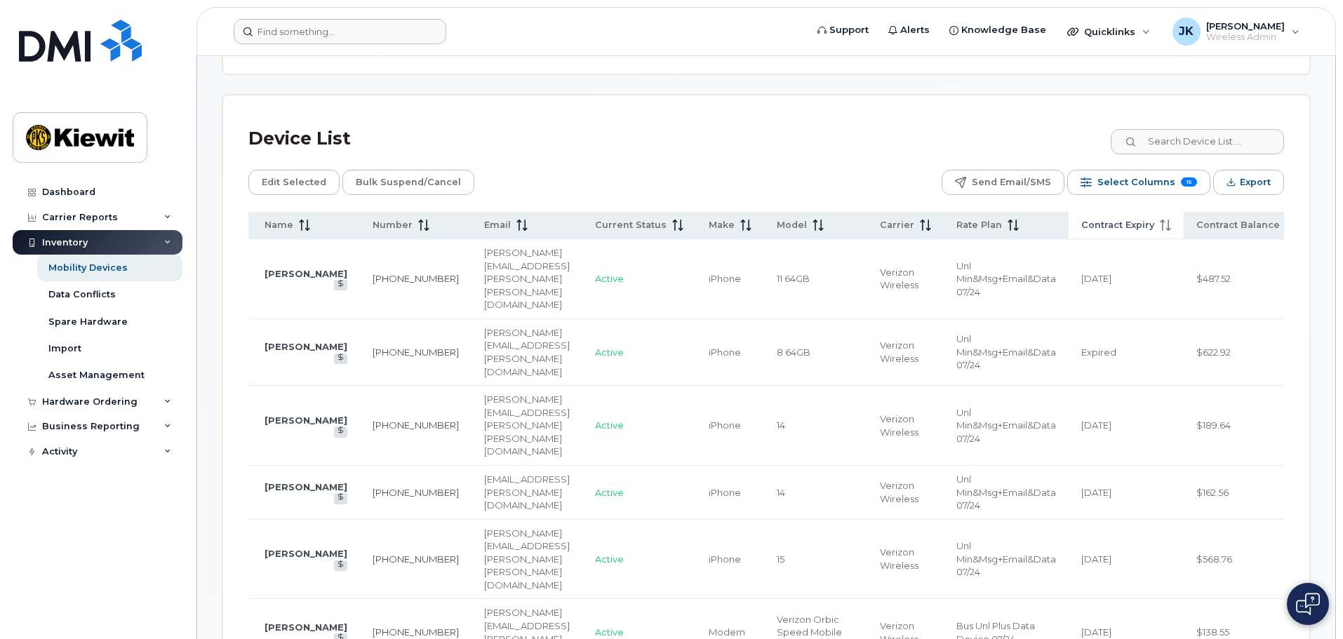
click at [1171, 219] on span at bounding box center [1162, 225] width 17 height 13
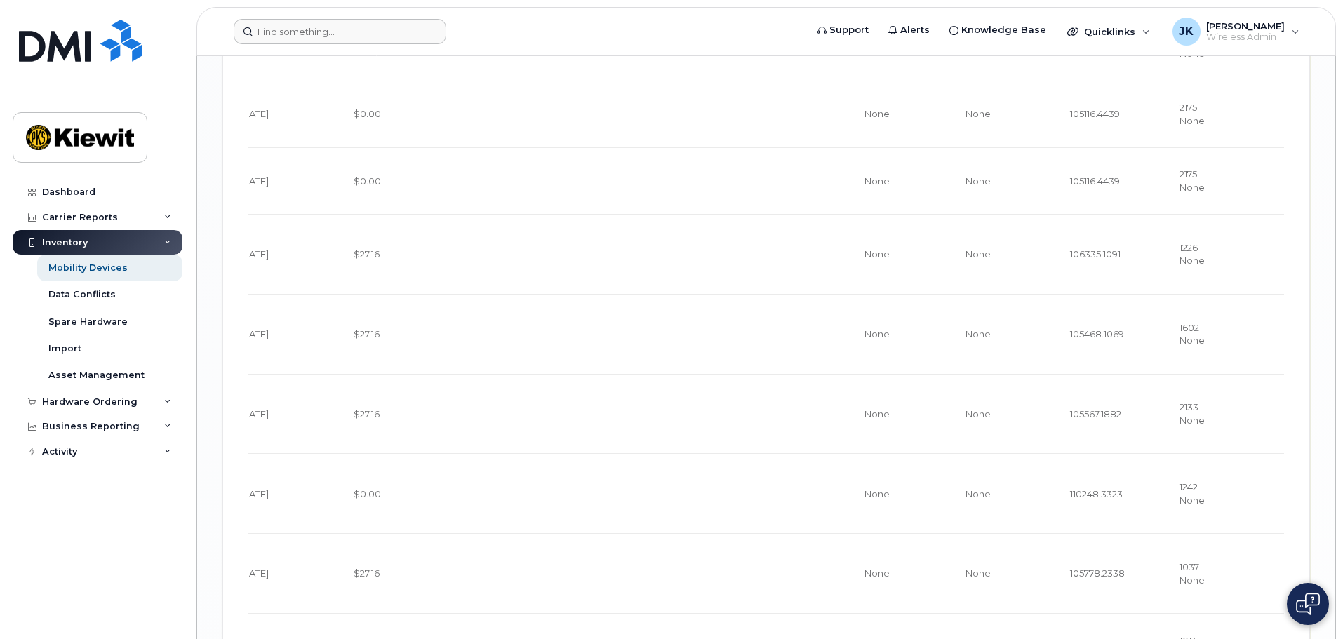
scroll to position [2963, 0]
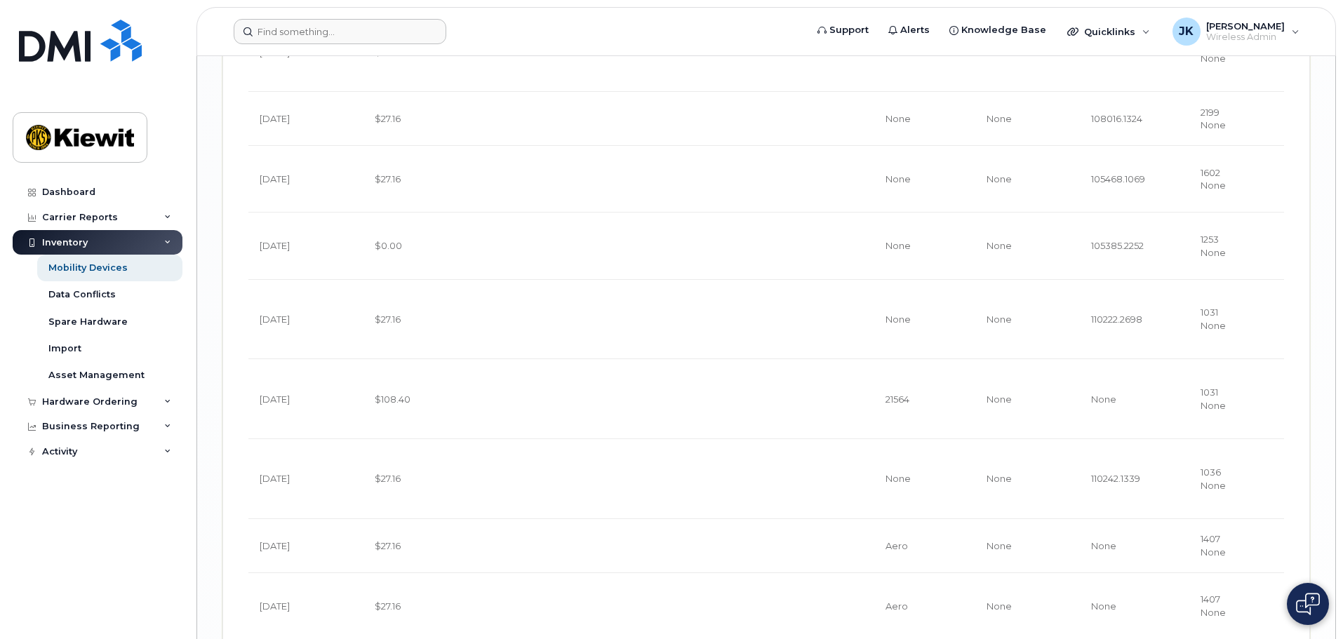
scroll to position [3052, 0]
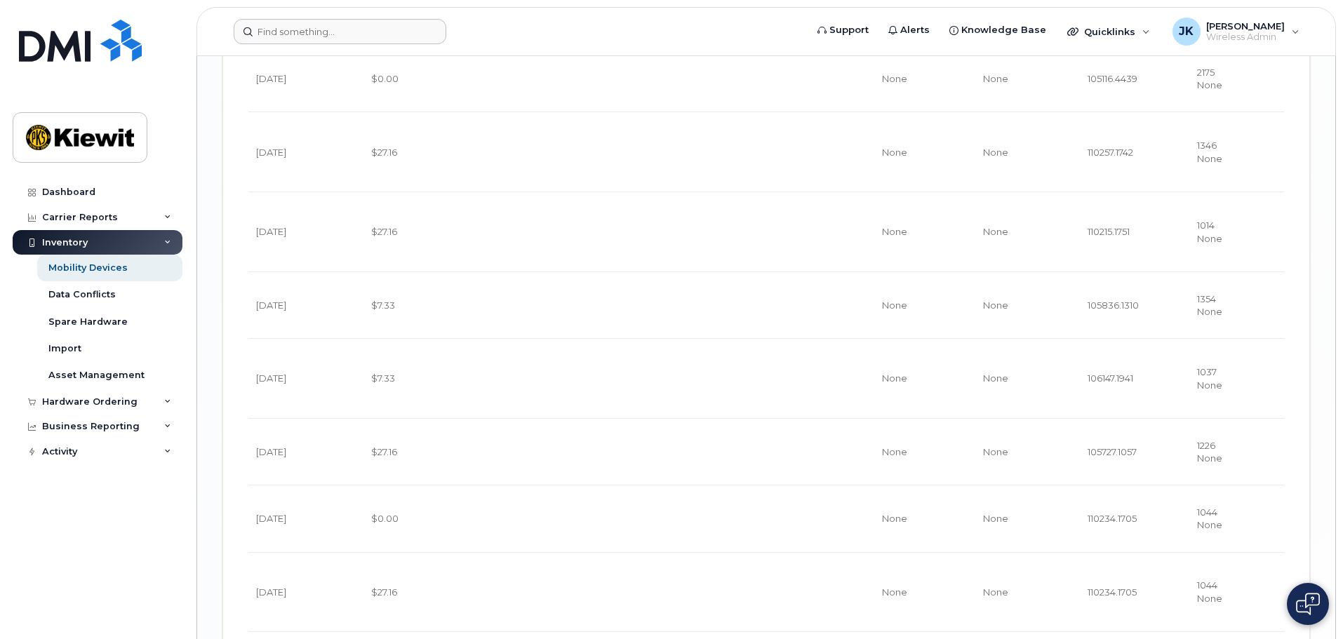
scroll to position [2978, 0]
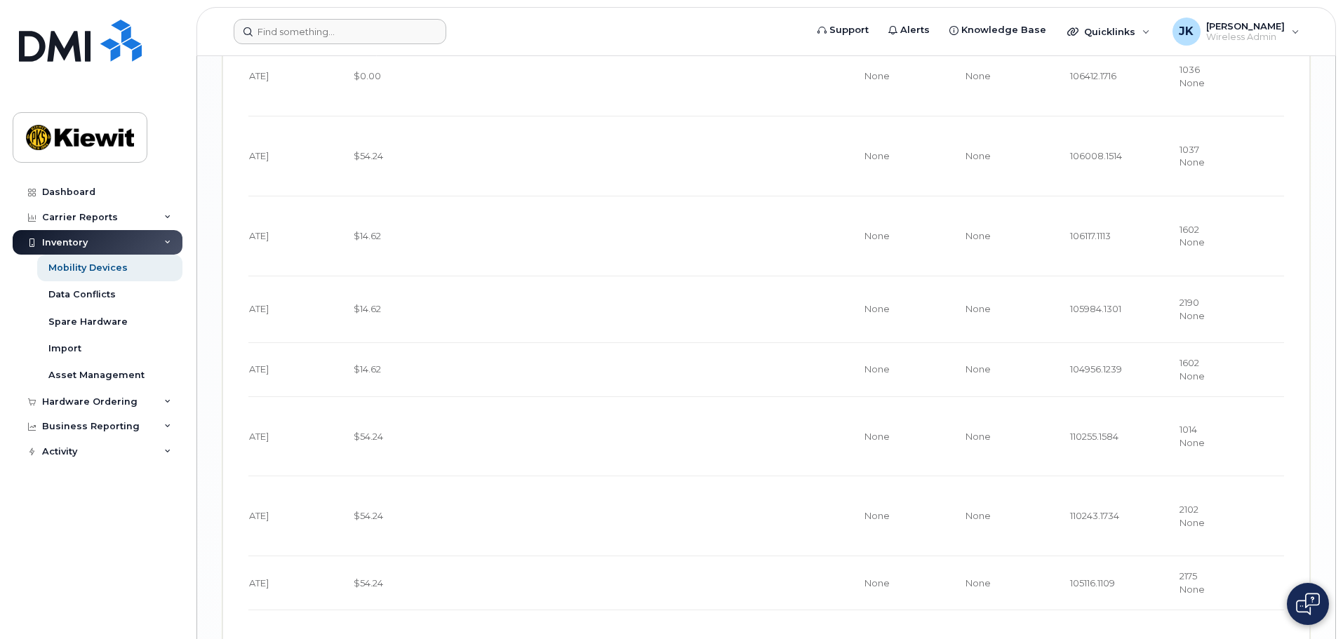
scroll to position [3171, 0]
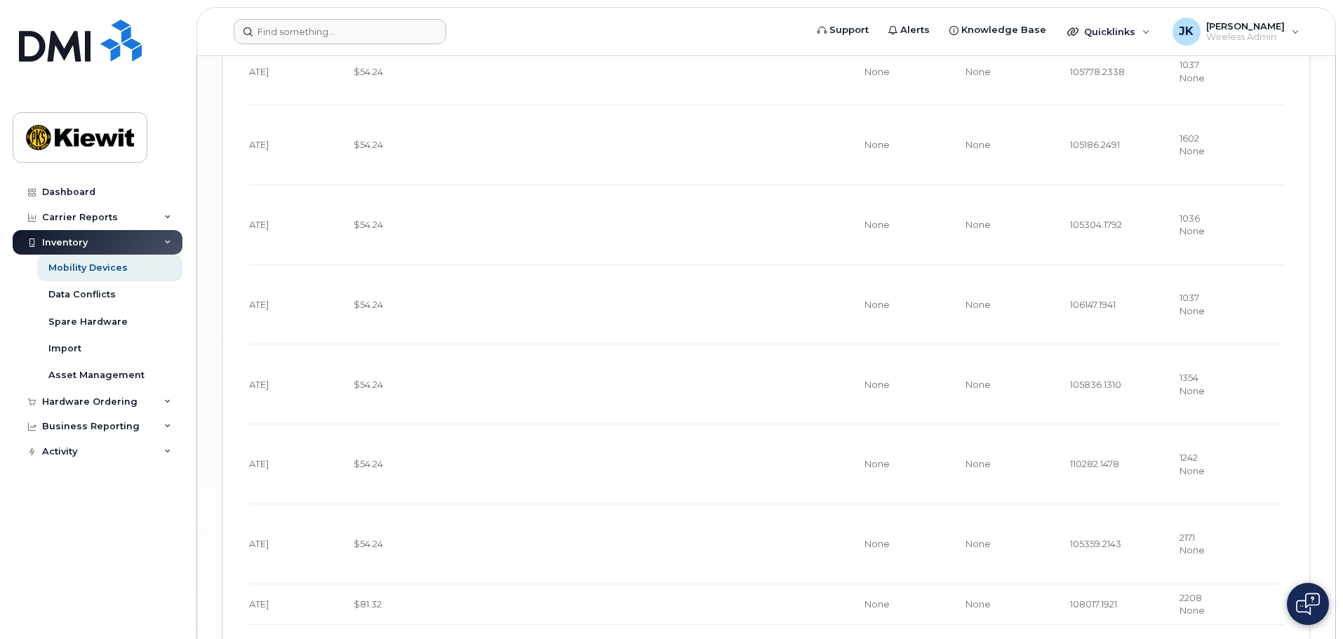
scroll to position [3341, 0]
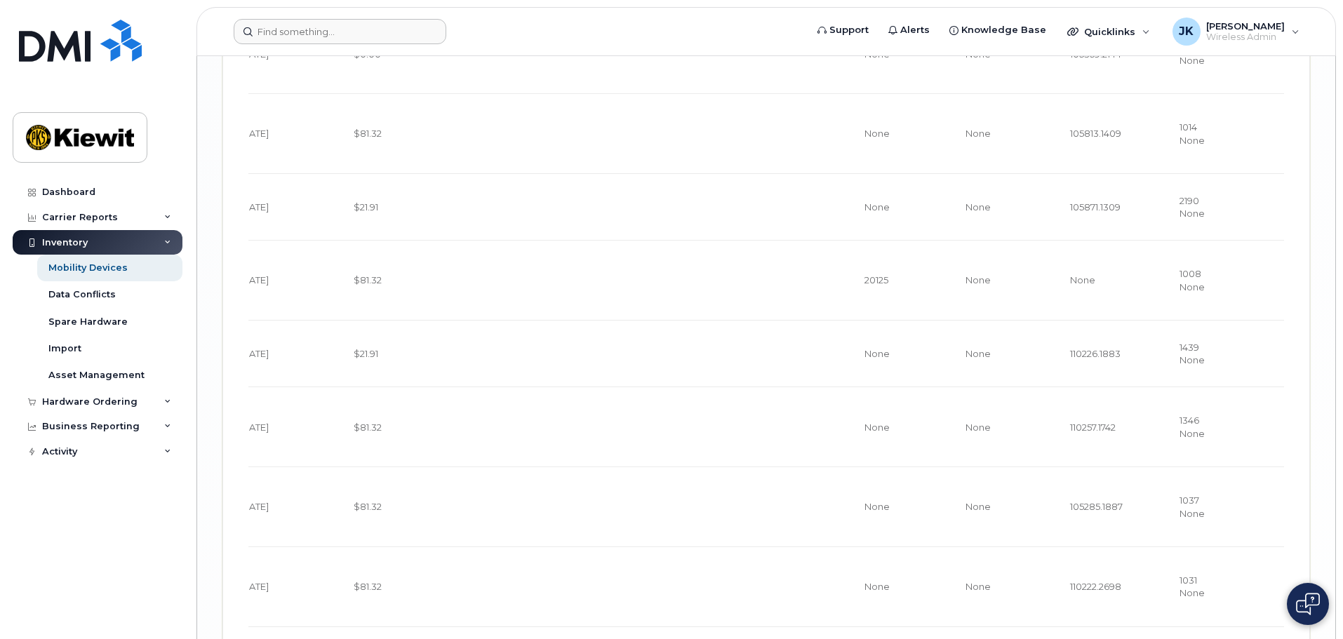
scroll to position [3096, 0]
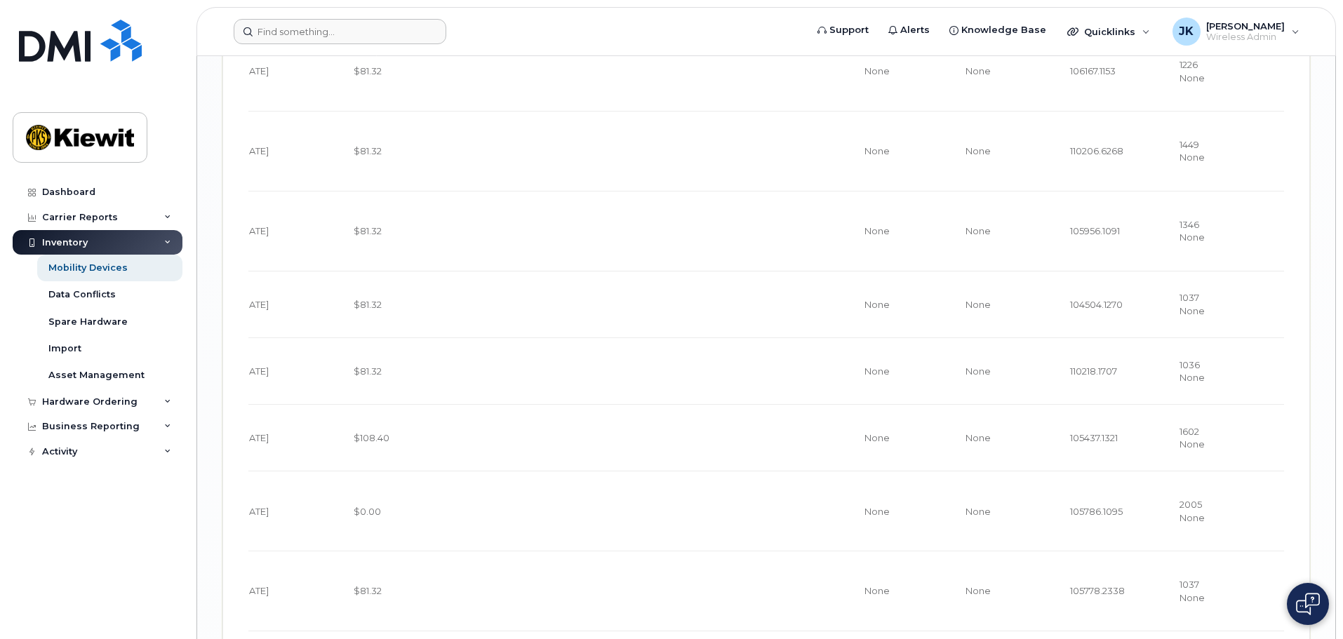
scroll to position [3080, 0]
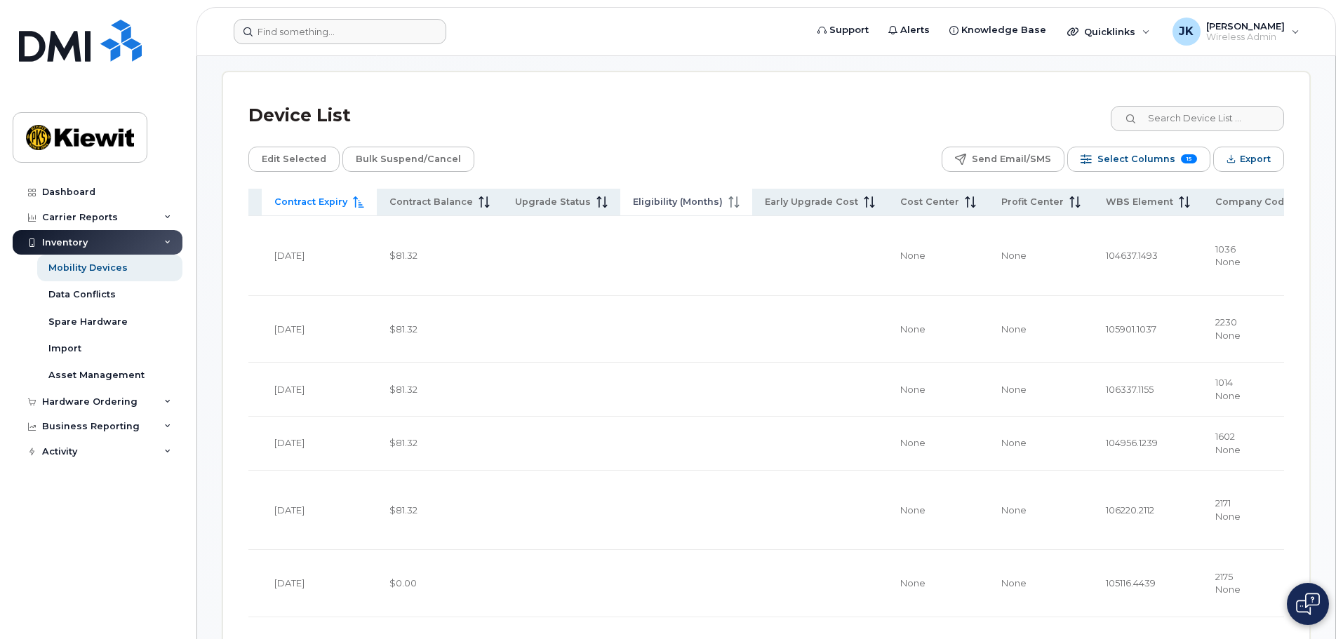
scroll to position [632, 0]
